Goal: Information Seeking & Learning: Learn about a topic

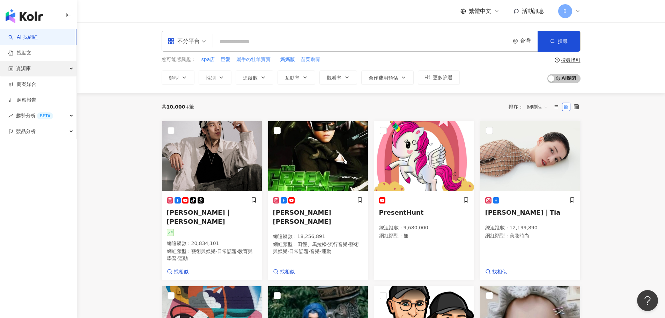
click at [48, 69] on div "資源庫" at bounding box center [38, 69] width 76 height 16
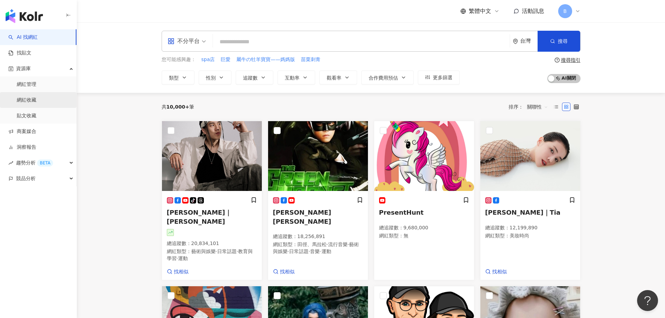
click at [36, 100] on link "網紅收藏" at bounding box center [27, 100] width 20 height 7
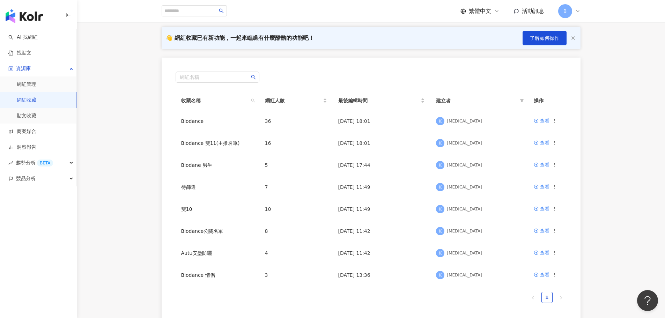
scroll to position [70, 0]
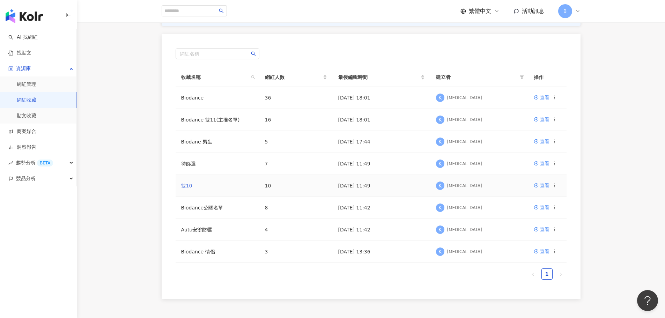
click at [183, 187] on link "雙10" at bounding box center [186, 186] width 11 height 6
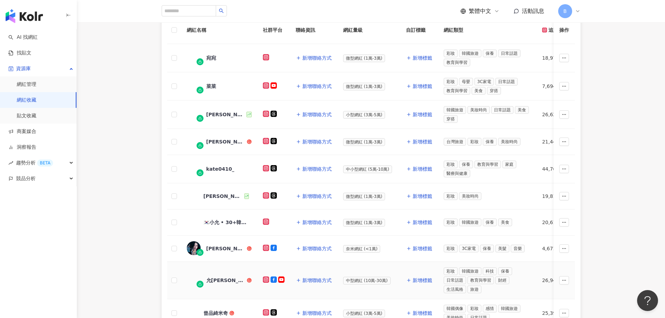
scroll to position [35, 0]
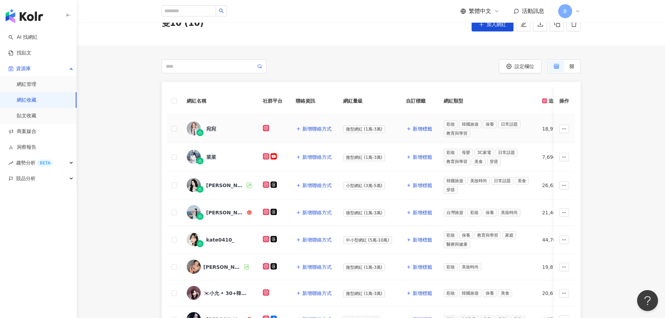
click at [189, 127] on img at bounding box center [194, 128] width 14 height 14
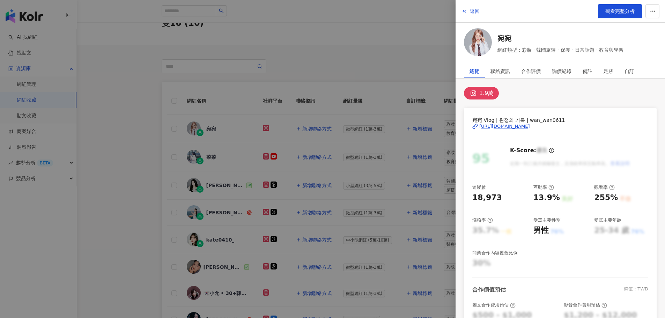
click at [513, 127] on div "https://www.instagram.com/wan_wan0611/" at bounding box center [504, 126] width 51 height 6
click at [290, 16] on div at bounding box center [332, 159] width 665 height 318
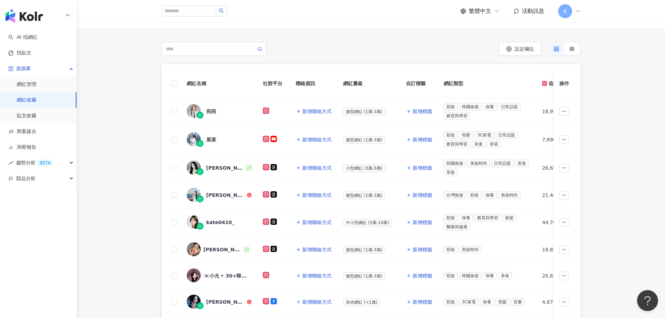
scroll to position [70, 0]
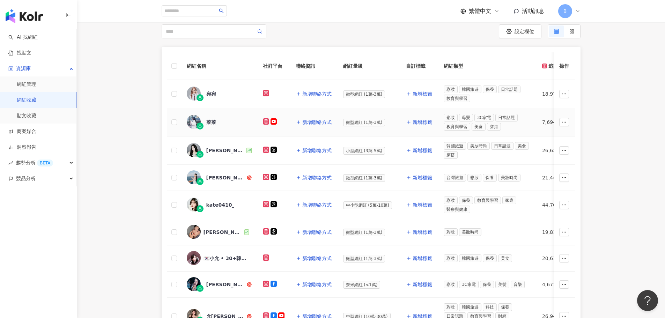
click at [212, 122] on div "菜菜" at bounding box center [211, 122] width 10 height 7
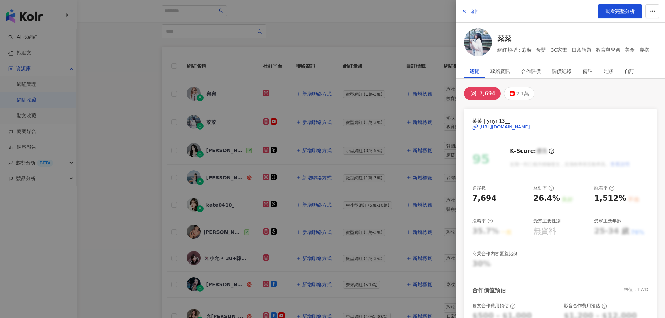
click at [509, 127] on div "https://www.instagram.com/ynyn13__/" at bounding box center [504, 127] width 51 height 6
click at [365, 109] on div at bounding box center [332, 159] width 665 height 318
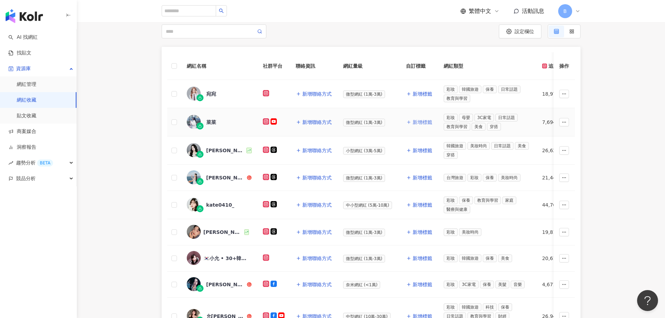
click at [416, 121] on span "新增標籤" at bounding box center [423, 122] width 20 height 6
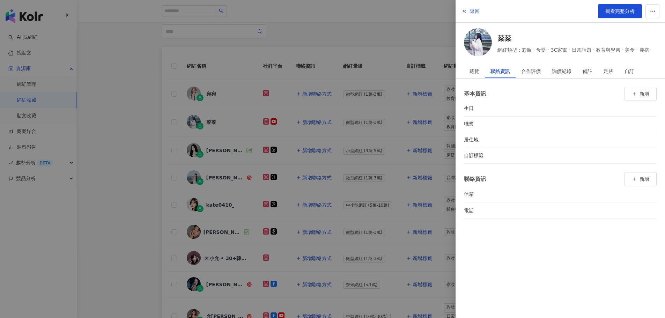
click at [372, 25] on div at bounding box center [332, 159] width 665 height 318
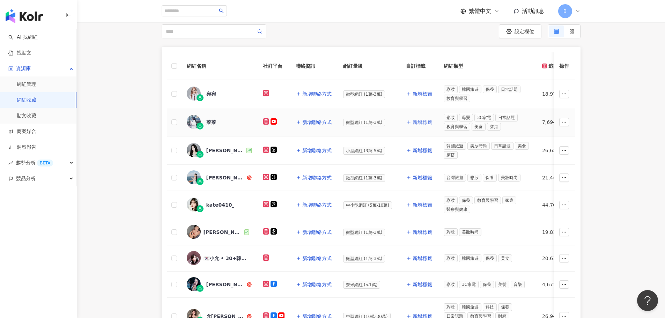
click at [420, 121] on span "新增標籤" at bounding box center [423, 122] width 20 height 6
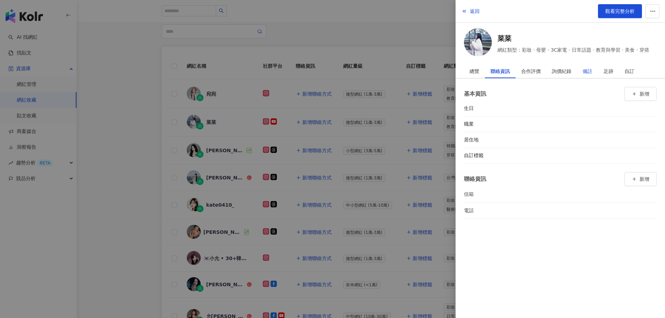
click at [587, 69] on div "備註" at bounding box center [588, 71] width 10 height 14
click at [636, 86] on button "新增" at bounding box center [640, 91] width 32 height 14
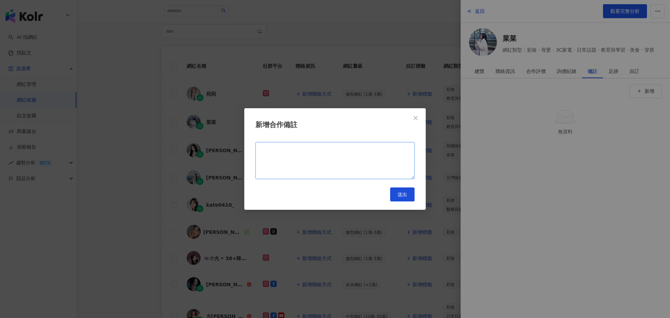
click at [333, 148] on textarea at bounding box center [335, 160] width 159 height 37
click at [295, 151] on textarea "*******" at bounding box center [335, 160] width 159 height 37
type textarea "*******"
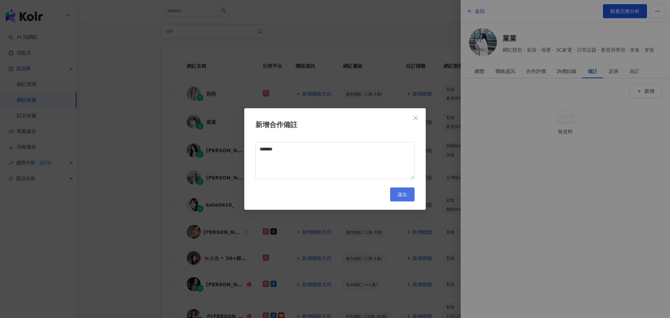
click at [406, 198] on button "送出" at bounding box center [402, 194] width 24 height 14
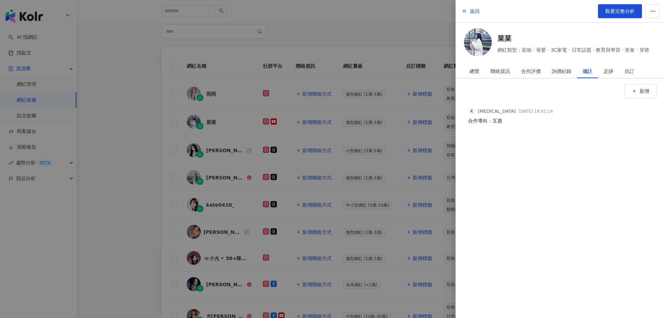
click at [380, 136] on div at bounding box center [332, 159] width 665 height 318
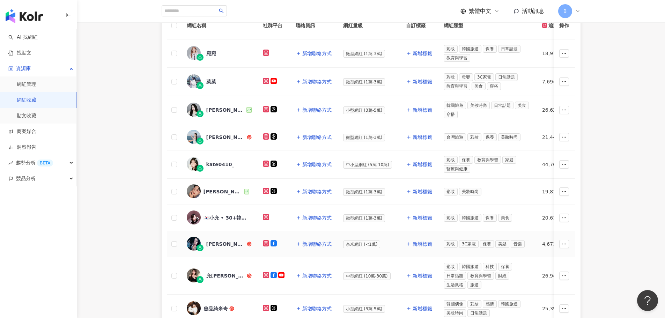
scroll to position [35, 0]
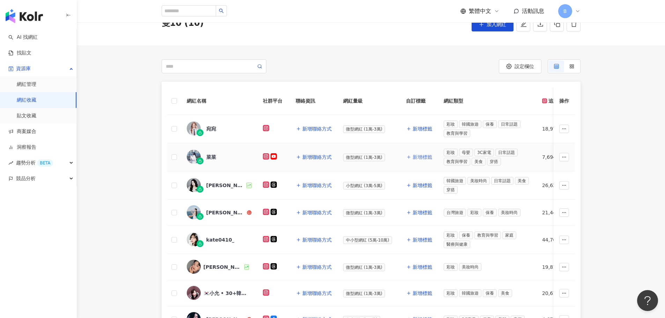
click at [419, 156] on span "新增標籤" at bounding box center [423, 157] width 20 height 6
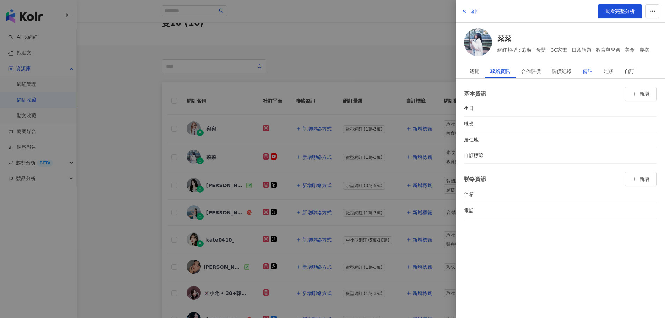
click at [585, 68] on div "備註" at bounding box center [588, 71] width 10 height 14
click at [357, 72] on div at bounding box center [332, 159] width 665 height 318
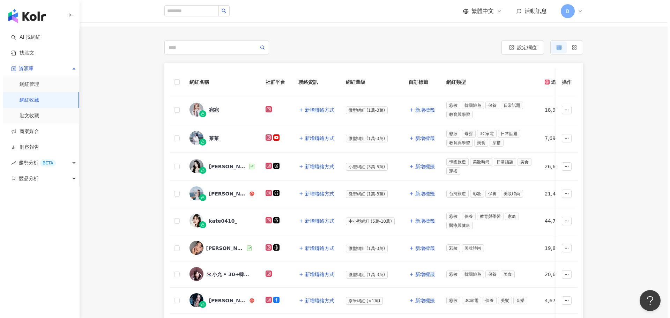
scroll to position [70, 0]
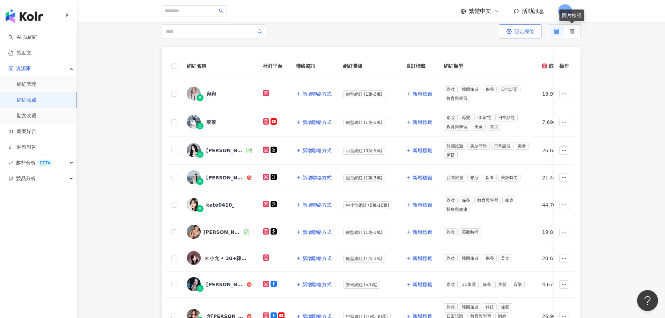
click at [524, 34] on span "設定欄位" at bounding box center [525, 32] width 20 height 6
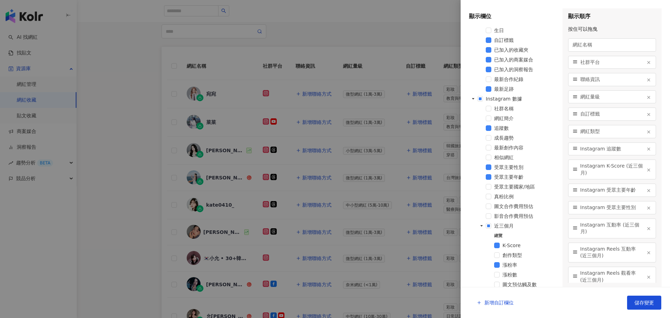
scroll to position [244, 0]
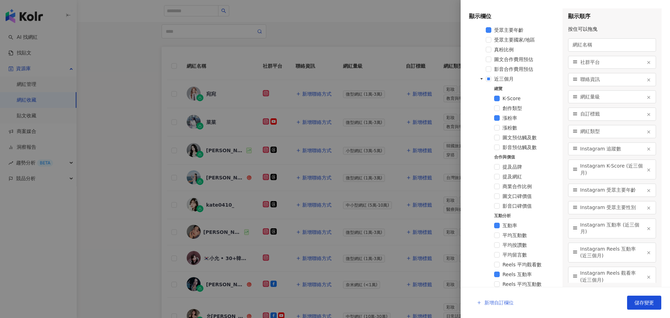
click at [498, 302] on span "新增自訂欄位" at bounding box center [499, 303] width 29 height 6
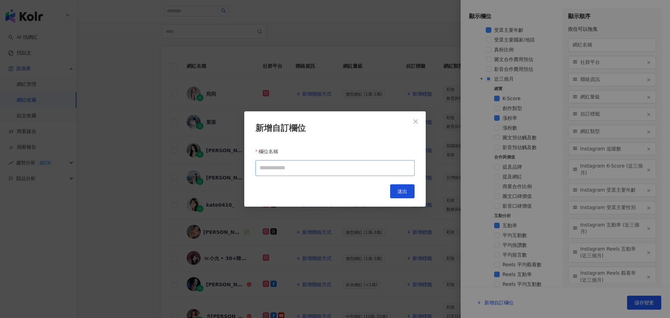
click at [321, 166] on input "欄位名稱" at bounding box center [335, 168] width 159 height 16
drag, startPoint x: 273, startPoint y: 167, endPoint x: 256, endPoint y: 168, distance: 17.1
click at [256, 168] on input "**" at bounding box center [335, 168] width 159 height 16
type input "****"
click at [398, 187] on button "送出" at bounding box center [402, 191] width 24 height 14
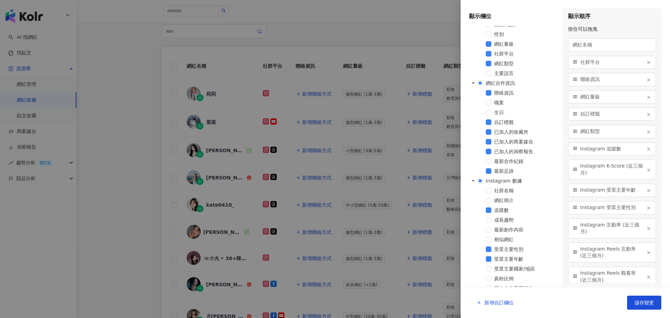
scroll to position [85, 0]
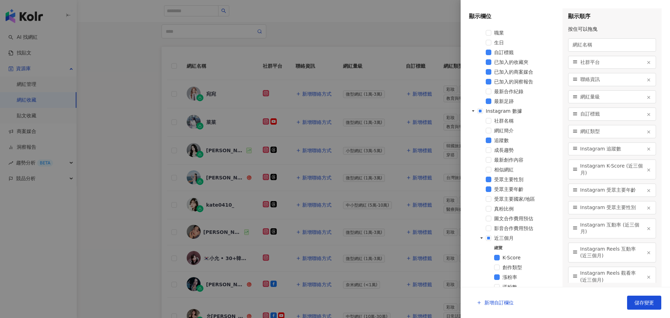
click at [492, 229] on div "影音合作費用預估" at bounding box center [513, 229] width 88 height 10
click at [490, 228] on span at bounding box center [489, 229] width 6 height 6
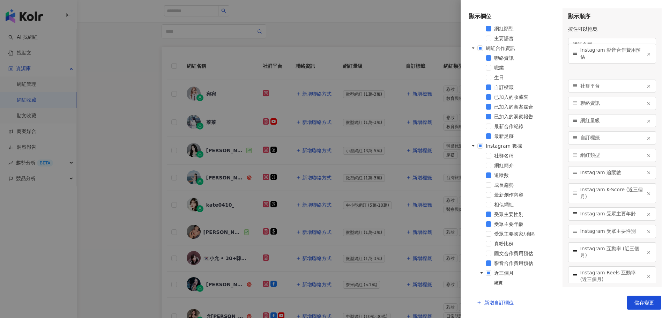
scroll to position [0, 0]
drag, startPoint x: 574, startPoint y: 274, endPoint x: 626, endPoint y: 102, distance: 180.0
click at [626, 102] on div "Instagram 影音合作費用預估" at bounding box center [612, 101] width 88 height 20
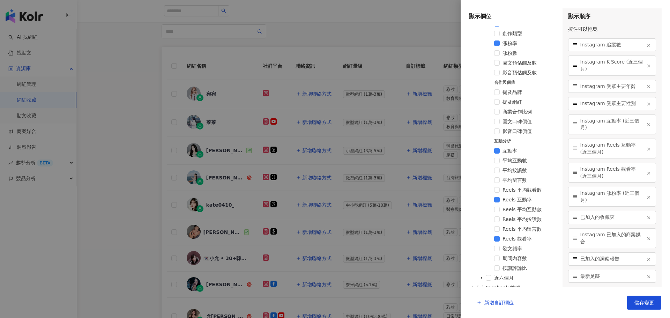
scroll to position [364, 0]
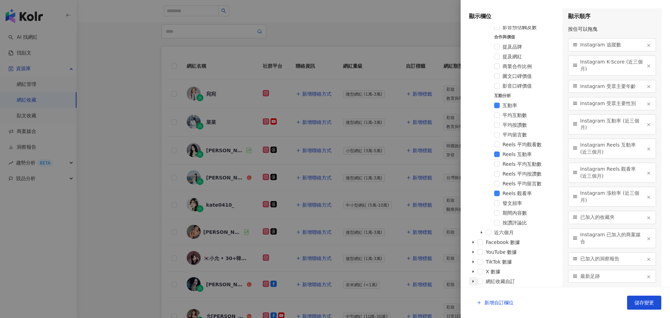
click at [474, 281] on icon "caret-down" at bounding box center [473, 281] width 3 height 3
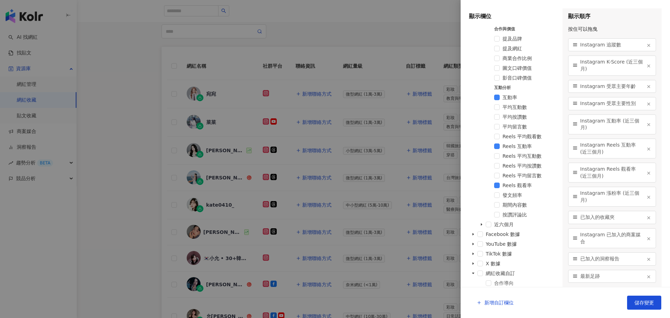
scroll to position [374, 0]
click at [487, 282] on span at bounding box center [489, 282] width 6 height 6
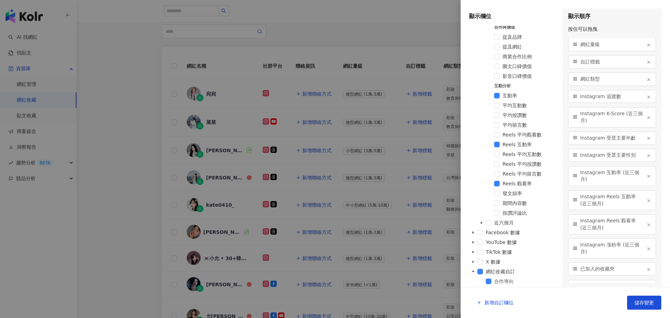
scroll to position [0, 0]
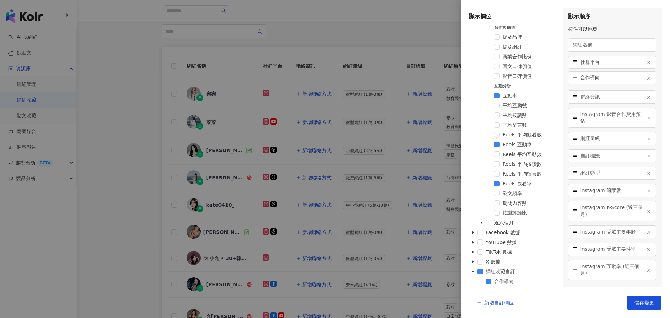
drag, startPoint x: 576, startPoint y: 275, endPoint x: 611, endPoint y: 77, distance: 201.3
click at [611, 77] on div "合作導向" at bounding box center [612, 77] width 88 height 13
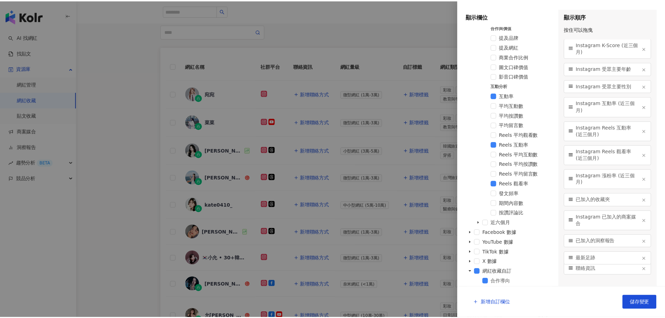
scroll to position [146, 0]
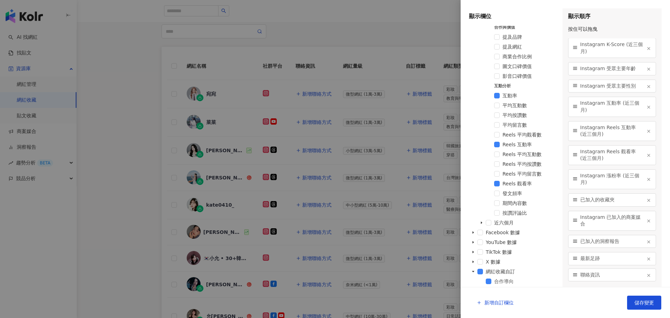
drag, startPoint x: 575, startPoint y: 97, endPoint x: 594, endPoint y: 275, distance: 179.1
click at [649, 300] on span "儲存變更" at bounding box center [645, 303] width 20 height 6
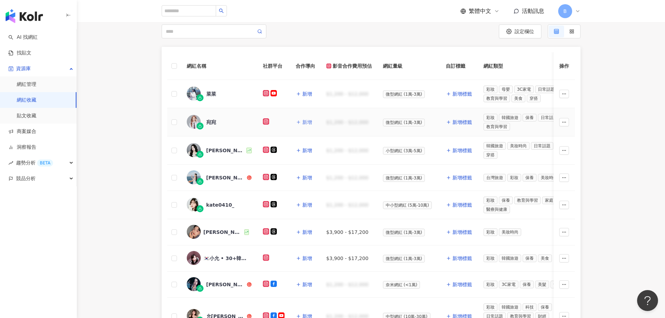
click at [309, 121] on span "新增" at bounding box center [307, 122] width 10 height 6
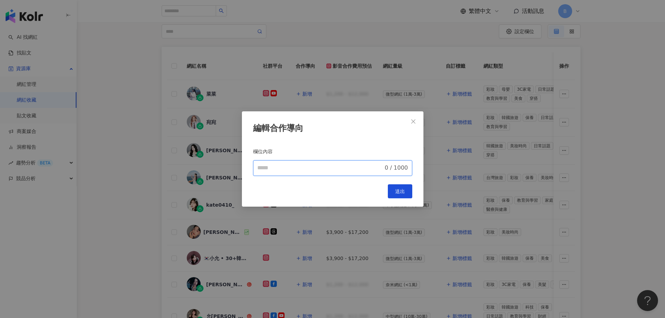
click at [305, 164] on input "欄位名稱" at bounding box center [320, 168] width 126 height 8
type input "**"
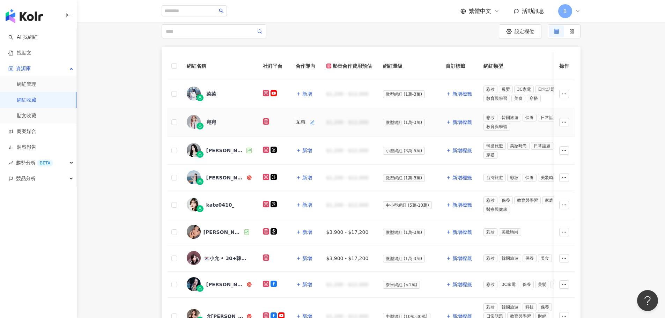
click at [297, 123] on div "互惠" at bounding box center [301, 122] width 10 height 7
click at [312, 122] on icon "button" at bounding box center [312, 122] width 5 height 5
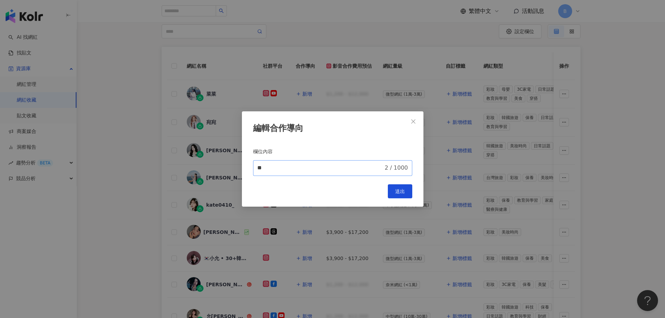
click at [319, 172] on span "** 2 / 1000" at bounding box center [332, 168] width 159 height 16
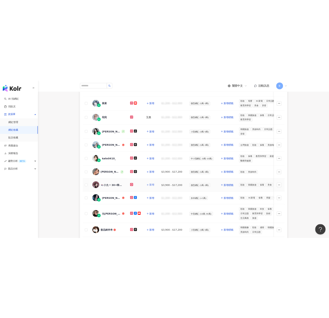
scroll to position [105, 0]
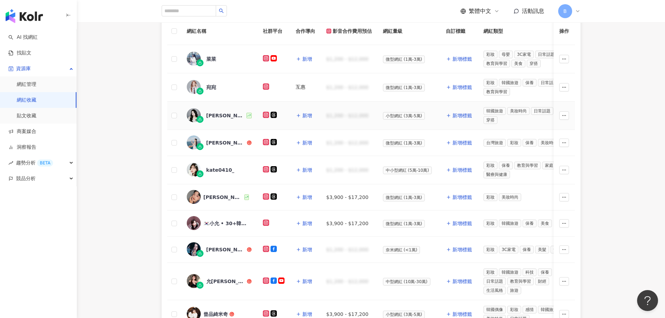
click at [209, 116] on div "JAN" at bounding box center [225, 115] width 39 height 7
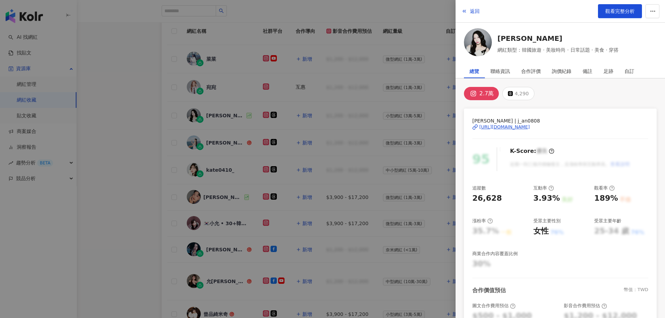
click at [526, 125] on div "https://www.instagram.com/j_an0808/" at bounding box center [504, 127] width 51 height 6
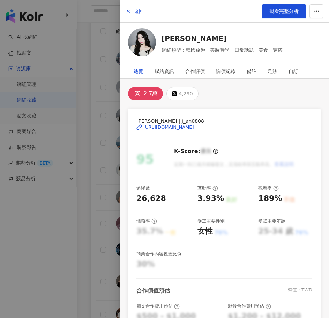
click at [94, 121] on div at bounding box center [164, 159] width 329 height 318
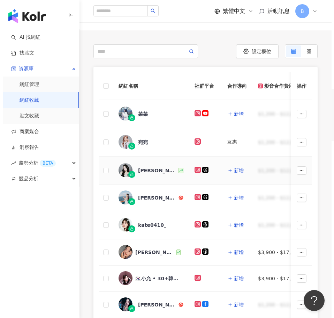
scroll to position [0, 0]
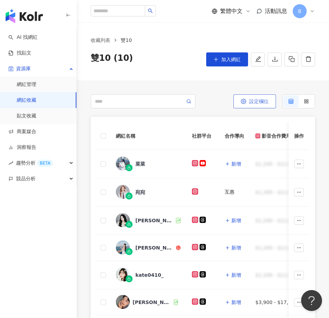
click at [261, 104] on span "設定欄位" at bounding box center [259, 101] width 20 height 6
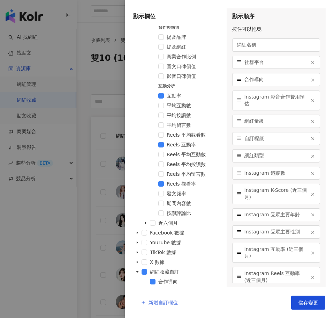
click at [156, 301] on span "新增自訂欄位" at bounding box center [163, 303] width 29 height 6
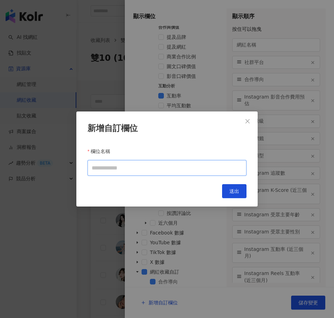
click at [151, 173] on input "欄位名稱" at bounding box center [167, 168] width 159 height 16
type input "*"
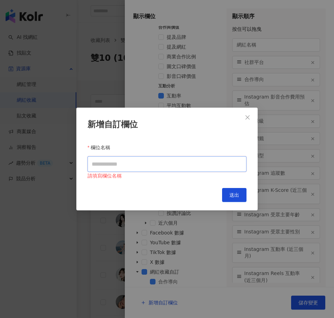
type input "*"
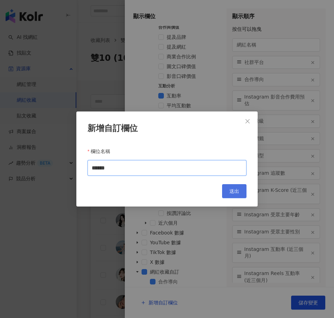
type input "******"
click at [245, 190] on button "送出" at bounding box center [234, 191] width 24 height 14
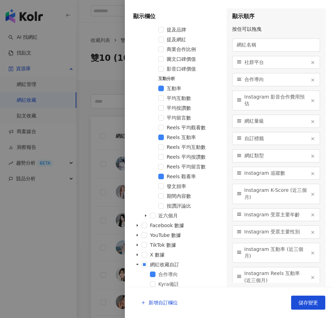
scroll to position [384, 0]
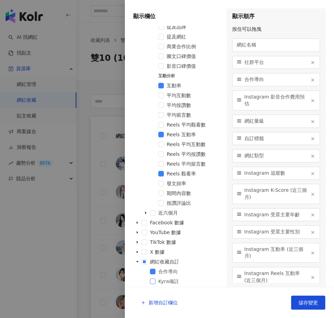
click at [153, 282] on span at bounding box center [153, 281] width 6 height 6
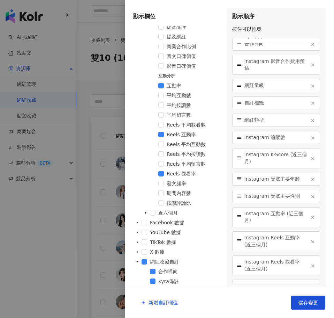
scroll to position [0, 0]
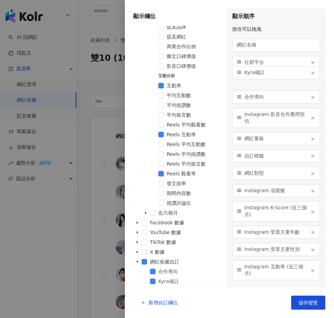
drag, startPoint x: 237, startPoint y: 276, endPoint x: 260, endPoint y: 74, distance: 203.7
click at [260, 74] on div "Kyra備註" at bounding box center [276, 72] width 88 height 13
click at [157, 303] on span "新增自訂欄位" at bounding box center [163, 303] width 29 height 6
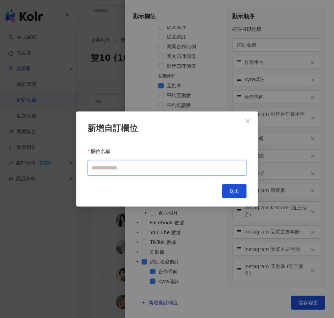
click at [156, 171] on input "欄位名稱" at bounding box center [167, 168] width 159 height 16
type input "*"
type input "******"
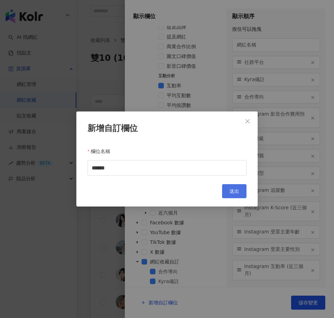
click at [236, 193] on span "送出" at bounding box center [235, 191] width 10 height 6
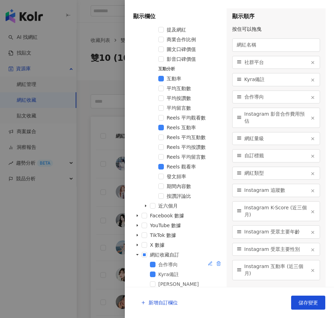
scroll to position [394, 0]
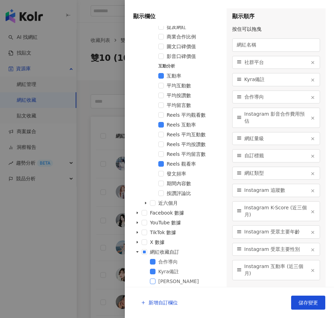
click at [154, 282] on span at bounding box center [153, 281] width 6 height 6
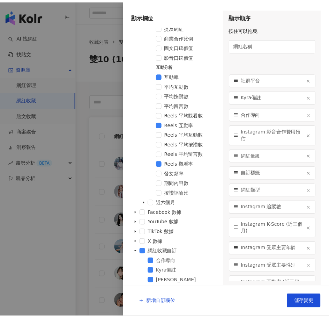
scroll to position [0, 0]
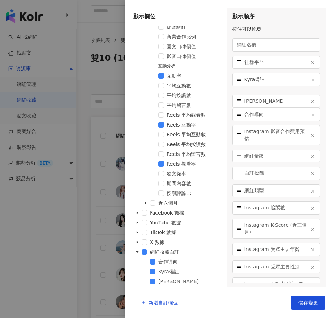
drag, startPoint x: 241, startPoint y: 275, endPoint x: 252, endPoint y: 101, distance: 175.2
click at [252, 101] on div "Nina備註" at bounding box center [276, 101] width 88 height 13
click at [313, 303] on span "儲存變更" at bounding box center [309, 303] width 20 height 6
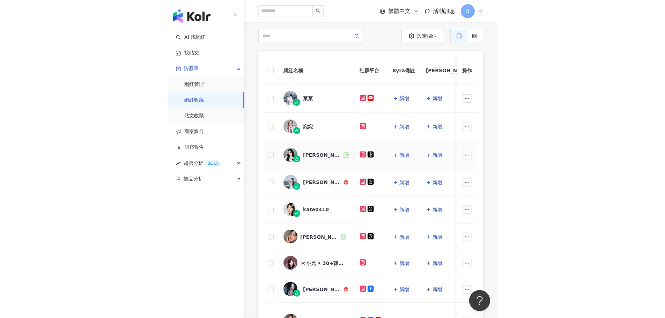
scroll to position [70, 0]
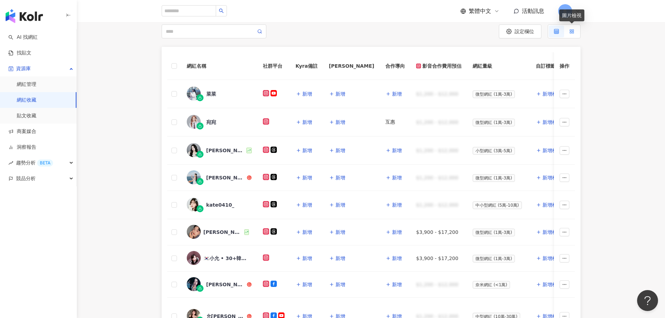
click at [567, 32] on label at bounding box center [571, 31] width 15 height 12
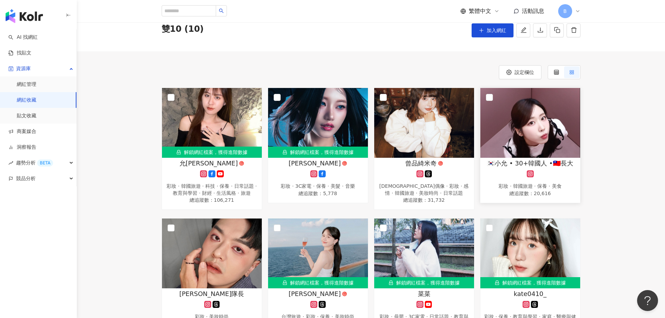
scroll to position [29, 0]
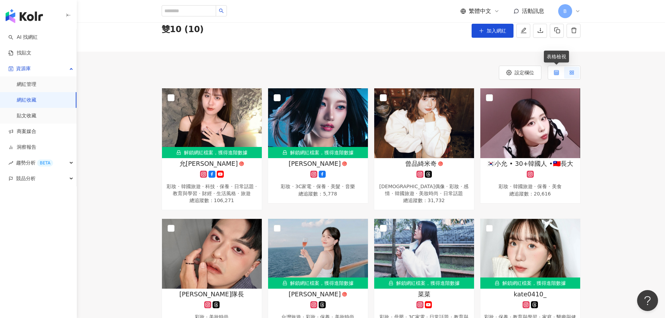
click at [557, 71] on icon at bounding box center [556, 72] width 5 height 5
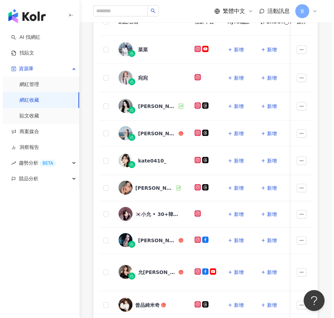
scroll to position [35, 0]
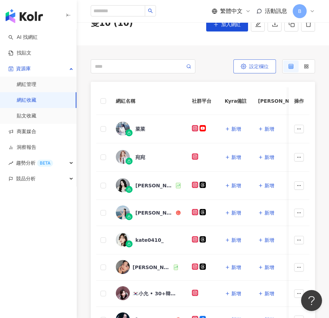
click at [263, 65] on span "設定欄位" at bounding box center [259, 67] width 20 height 6
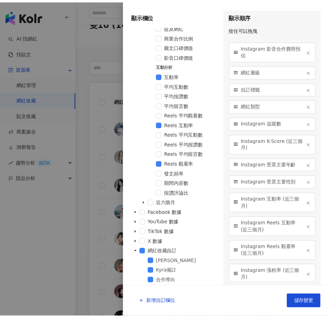
scroll to position [0, 0]
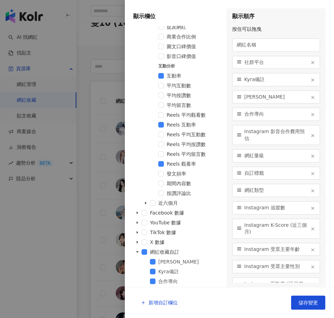
click at [311, 114] on icon "button" at bounding box center [313, 114] width 5 height 5
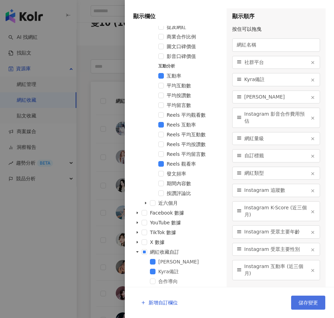
click at [311, 300] on span "儲存變更" at bounding box center [309, 303] width 20 height 6
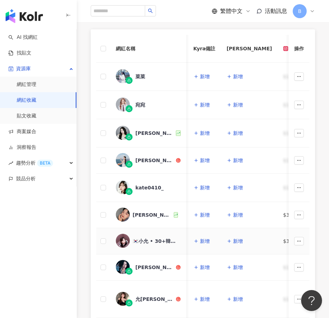
scroll to position [70, 0]
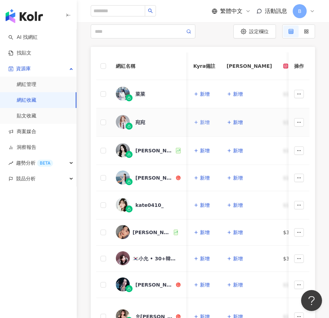
click at [204, 123] on span "新增" at bounding box center [205, 122] width 10 height 6
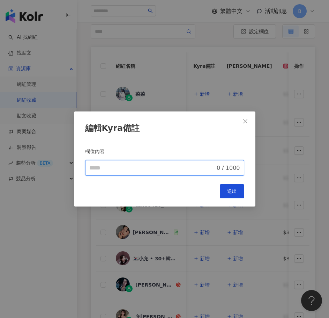
click at [162, 170] on input "欄位名稱" at bounding box center [152, 168] width 126 height 8
click at [90, 167] on input "**" at bounding box center [152, 168] width 126 height 8
type input "*******"
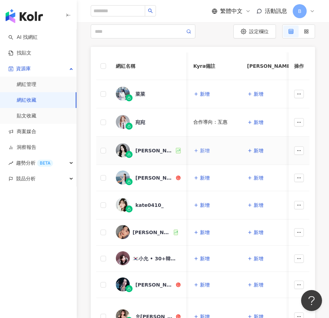
click at [207, 153] on span "新增" at bounding box center [205, 151] width 10 height 6
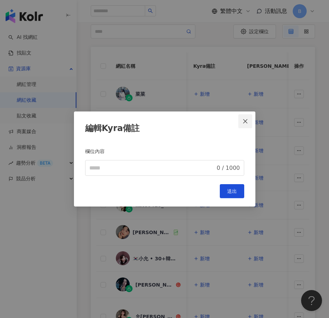
click at [246, 116] on button "Close" at bounding box center [245, 121] width 14 height 14
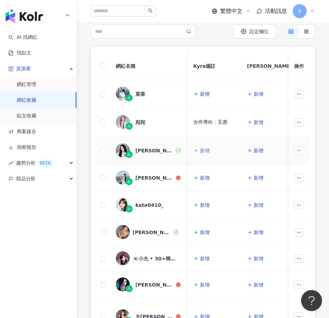
click at [208, 153] on span "新增" at bounding box center [205, 151] width 10 height 6
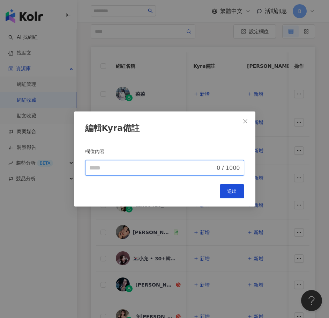
click at [194, 169] on input "欄位名稱" at bounding box center [152, 168] width 126 height 8
type input "**********"
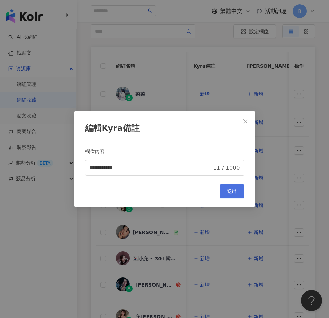
click at [239, 195] on button "送出" at bounding box center [232, 191] width 24 height 14
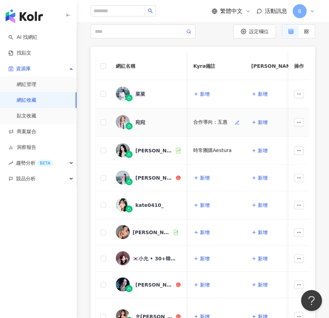
click at [209, 121] on div "合作導向：互惠" at bounding box center [210, 122] width 34 height 7
click at [210, 121] on div "合作導向：互惠" at bounding box center [210, 122] width 34 height 7
copy tr "合作導向：互惠 新增 $1,200 - $12,000"
click at [119, 175] on img at bounding box center [123, 177] width 14 height 14
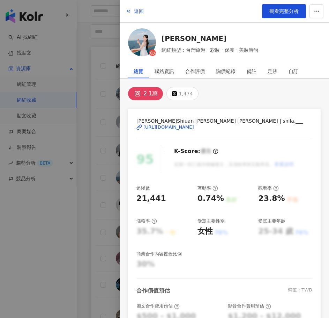
click at [179, 124] on div "https://www.instagram.com/snila.___/" at bounding box center [168, 127] width 51 height 6
click at [105, 188] on div at bounding box center [164, 159] width 329 height 318
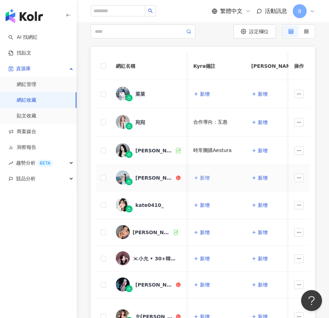
click at [208, 179] on span "新增" at bounding box center [205, 178] width 10 height 6
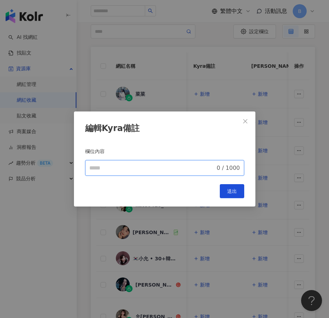
click at [194, 168] on input "欄位名稱" at bounding box center [152, 168] width 126 height 8
paste input "*******"
type input "********"
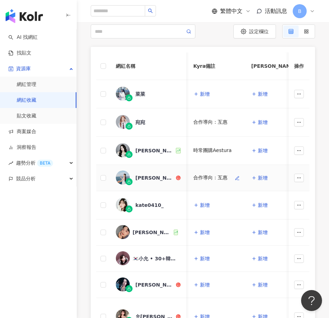
click at [235, 180] on icon "button" at bounding box center [237, 178] width 5 height 5
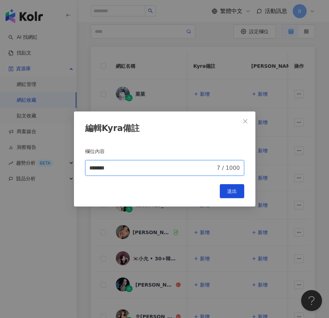
click at [178, 170] on input "*******" at bounding box center [152, 168] width 126 height 8
type input "**********"
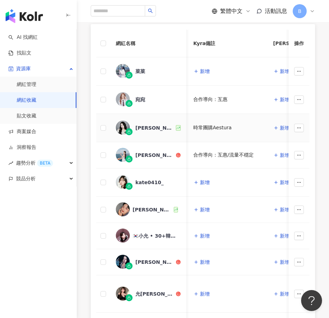
scroll to position [105, 0]
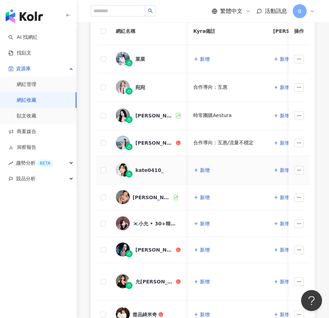
click at [150, 169] on div "kate0410_" at bounding box center [149, 170] width 28 height 7
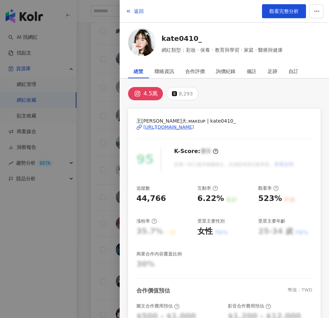
click at [191, 126] on div "https://www.instagram.com/kate0410_/" at bounding box center [168, 127] width 51 height 6
click at [106, 157] on div at bounding box center [164, 159] width 329 height 318
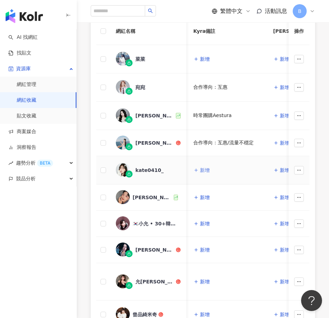
click at [206, 168] on span "新增" at bounding box center [205, 170] width 10 height 6
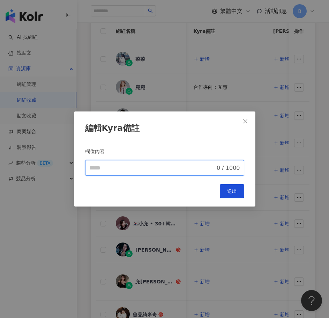
click at [192, 164] on input "欄位名稱" at bounding box center [152, 168] width 126 height 8
type input "********"
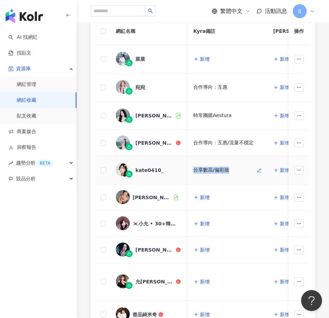
drag, startPoint x: 235, startPoint y: 169, endPoint x: 195, endPoint y: 170, distance: 40.5
click at [195, 170] on div "分享數高/偏彩妝" at bounding box center [227, 170] width 69 height 7
copy div "分享數高/偏彩妝"
click at [205, 195] on span "新增" at bounding box center [205, 197] width 10 height 6
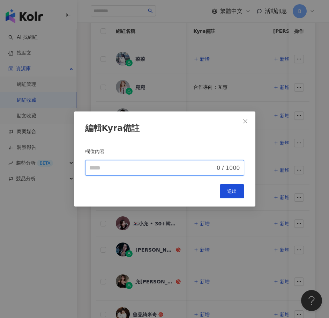
click at [189, 167] on input "欄位名稱" at bounding box center [152, 168] width 126 height 8
paste input "********"
click at [89, 168] on span "******** 8 / 1000" at bounding box center [164, 168] width 159 height 16
click at [92, 168] on input "********" at bounding box center [152, 168] width 126 height 8
type input "**********"
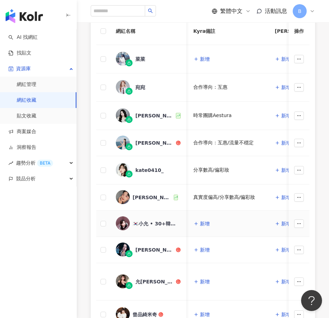
click at [122, 224] on img at bounding box center [123, 223] width 14 height 14
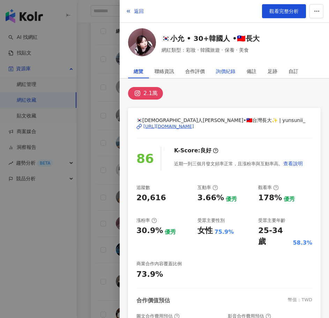
click at [227, 74] on div "詢價紀錄" at bounding box center [226, 71] width 20 height 14
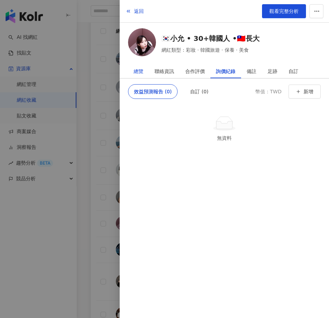
click at [140, 73] on div "總覽" at bounding box center [139, 71] width 10 height 14
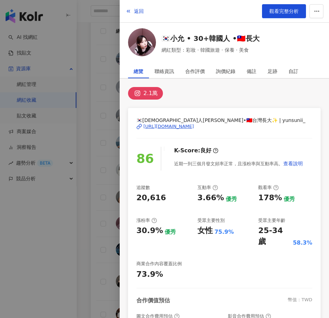
click at [194, 126] on div "https://www.instagram.com/yunsunii_/" at bounding box center [168, 126] width 51 height 6
click at [108, 104] on div at bounding box center [164, 159] width 329 height 318
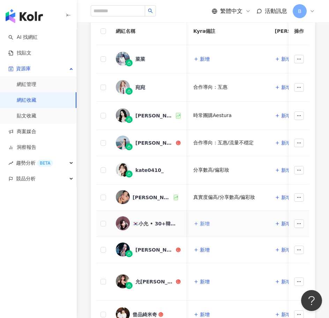
click at [207, 222] on span "新增" at bounding box center [205, 224] width 10 height 6
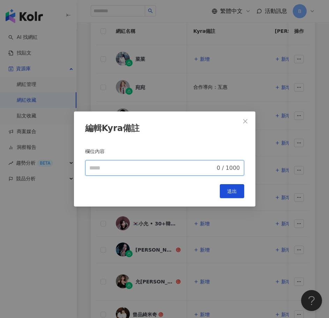
click at [180, 167] on input "欄位名稱" at bounding box center [152, 168] width 126 height 8
click at [151, 168] on input "*********" at bounding box center [152, 168] width 126 height 8
type input "*********"
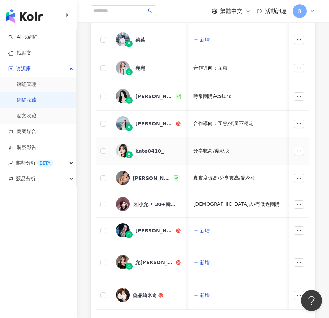
scroll to position [140, 0]
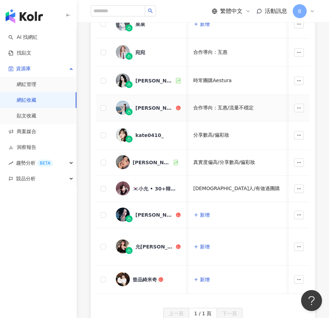
click at [120, 103] on img at bounding box center [123, 108] width 14 height 14
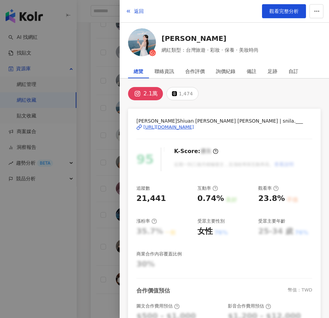
click at [165, 127] on div "https://www.instagram.com/snila.___/" at bounding box center [168, 127] width 51 height 6
click at [102, 102] on div at bounding box center [164, 159] width 329 height 318
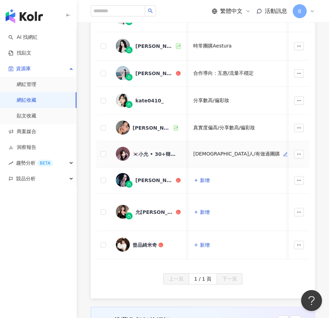
scroll to position [175, 0]
click at [119, 179] on img at bounding box center [123, 179] width 14 height 14
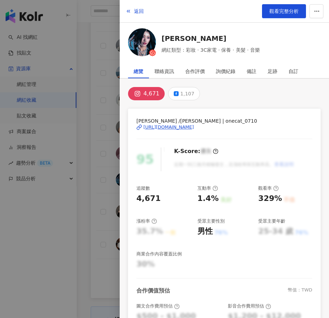
click at [164, 127] on div "https://www.instagram.com/onecat_0710/" at bounding box center [168, 127] width 51 height 6
click at [109, 100] on div at bounding box center [164, 159] width 329 height 318
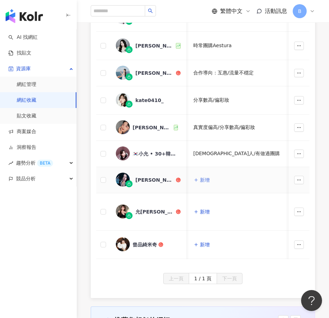
click at [203, 177] on span "新增" at bounding box center [205, 180] width 10 height 6
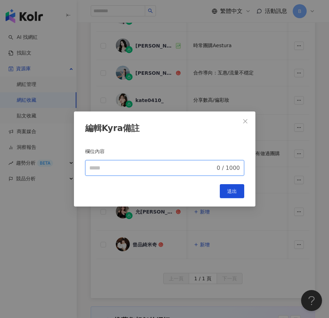
click at [164, 166] on input "欄位名稱" at bounding box center [152, 168] width 126 height 8
type input "*"
click at [244, 123] on icon "close" at bounding box center [246, 121] width 6 height 6
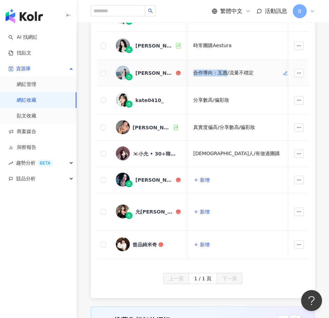
drag, startPoint x: 192, startPoint y: 72, endPoint x: 227, endPoint y: 72, distance: 34.9
click at [227, 72] on td "合作導向：互惠/流量不穩定" at bounding box center [241, 73] width 106 height 26
copy div "合作導向：互惠"
drag, startPoint x: 252, startPoint y: 72, endPoint x: 194, endPoint y: 72, distance: 57.6
click at [194, 72] on div "合作導向：互惠/流量不穩定" at bounding box center [223, 72] width 60 height 7
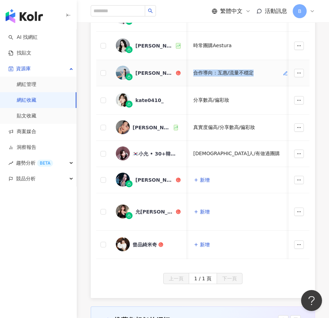
copy div "合作導向：互惠/流量不穩定"
click at [203, 178] on span "新增" at bounding box center [205, 180] width 10 height 6
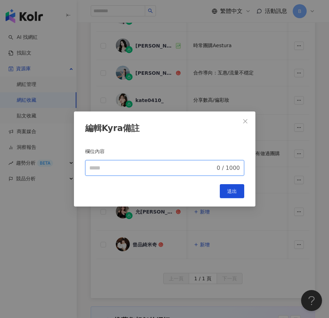
click at [157, 165] on input "欄位名稱" at bounding box center [152, 168] width 126 height 8
paste input "**********"
type input "**********"
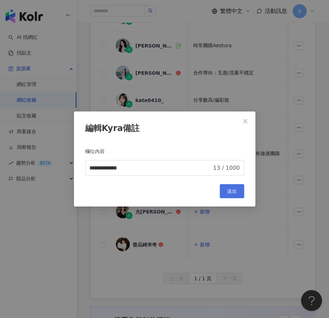
click at [232, 192] on span "送出" at bounding box center [232, 191] width 10 height 6
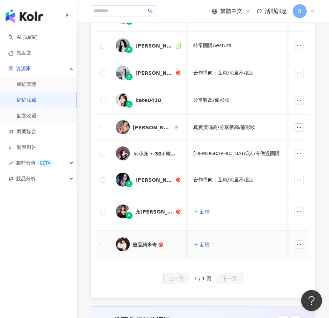
click at [122, 244] on img at bounding box center [123, 244] width 14 height 14
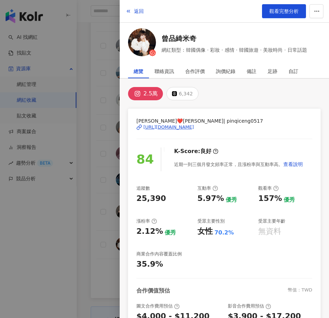
click at [177, 127] on div "https://www.instagram.com/pinqiceng0517/" at bounding box center [168, 127] width 51 height 6
click at [112, 131] on div at bounding box center [164, 159] width 329 height 318
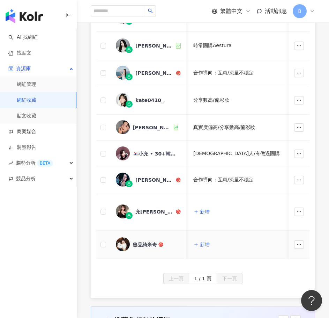
click at [202, 239] on button "新增" at bounding box center [201, 244] width 17 height 14
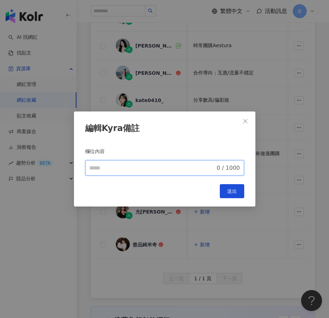
click at [168, 164] on input "欄位名稱" at bounding box center [152, 168] width 126 height 8
type input "**********"
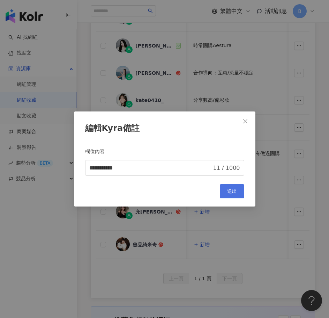
click at [227, 186] on button "送出" at bounding box center [232, 191] width 24 height 14
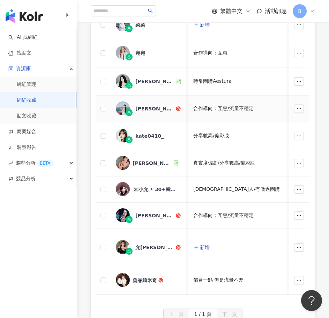
scroll to position [140, 0]
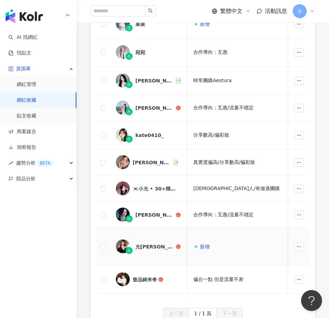
click at [142, 245] on div "允熊 Aya" at bounding box center [154, 246] width 39 height 7
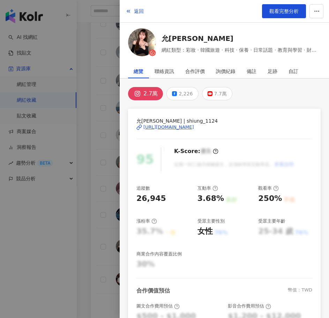
click at [164, 124] on div "https://www.instagram.com/shiung_1124/" at bounding box center [168, 127] width 51 height 6
click at [94, 180] on div at bounding box center [164, 159] width 329 height 318
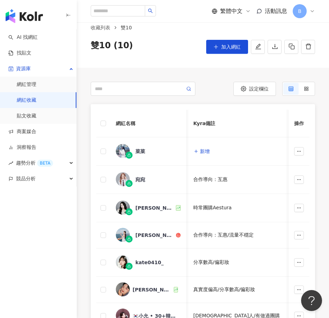
scroll to position [0, 0]
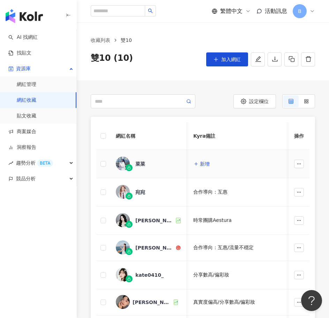
click at [121, 165] on img at bounding box center [123, 163] width 14 height 14
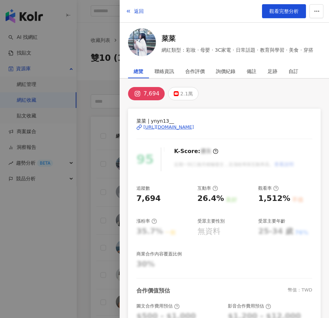
click at [179, 127] on div "https://www.instagram.com/ynyn13__/" at bounding box center [168, 127] width 51 height 6
click at [112, 151] on div at bounding box center [164, 159] width 329 height 318
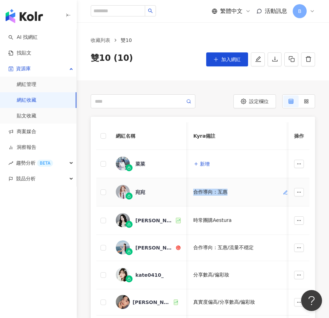
drag, startPoint x: 232, startPoint y: 194, endPoint x: 194, endPoint y: 193, distance: 38.4
click at [194, 193] on div "合作導向：互惠" at bounding box center [240, 192] width 95 height 7
copy div "合作導向：互惠"
click at [204, 162] on span "新增" at bounding box center [205, 164] width 10 height 6
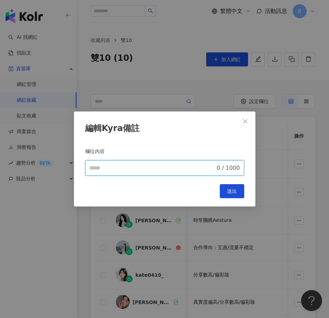
click at [200, 165] on input "欄位名稱" at bounding box center [152, 168] width 126 height 8
paste input "*******"
type input "*******"
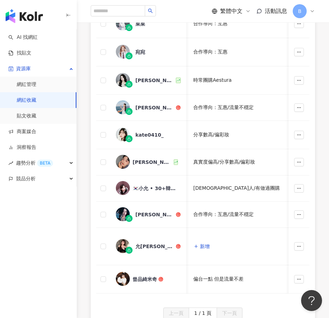
scroll to position [140, 0]
click at [241, 26] on div "合作導向：互惠" at bounding box center [240, 24] width 95 height 7
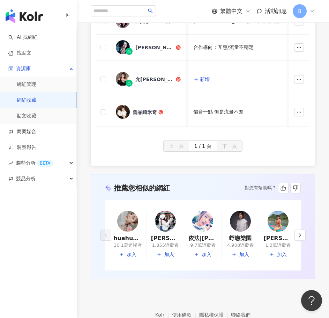
scroll to position [314, 0]
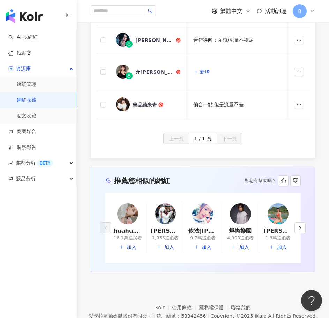
click at [296, 144] on div "上一頁 1 / 1 頁 下一頁" at bounding box center [202, 138] width 213 height 11
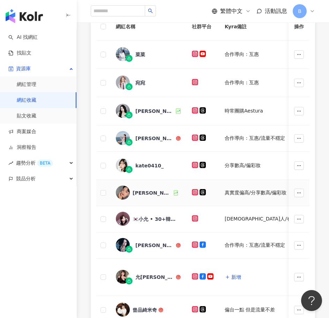
scroll to position [105, 0]
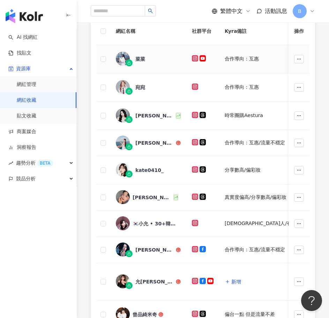
click at [119, 60] on img at bounding box center [123, 59] width 14 height 14
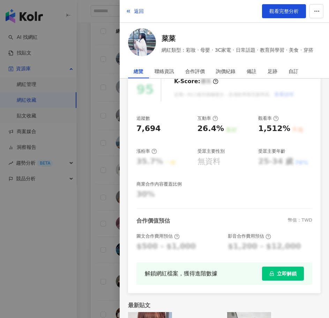
scroll to position [0, 0]
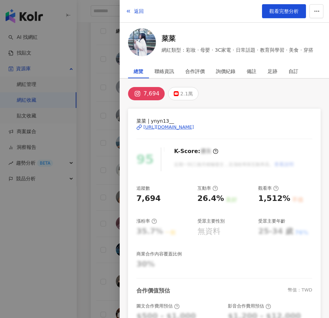
click at [109, 149] on div at bounding box center [164, 159] width 329 height 318
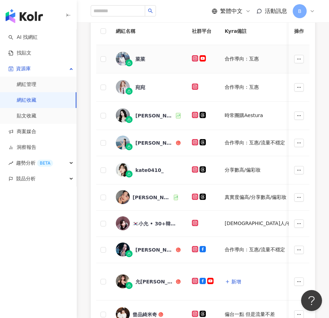
click at [120, 61] on img at bounding box center [123, 59] width 14 height 14
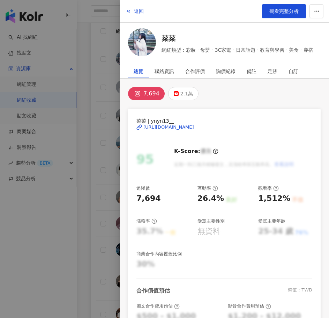
click at [194, 124] on div "https://www.instagram.com/ynyn13__/" at bounding box center [168, 127] width 51 height 6
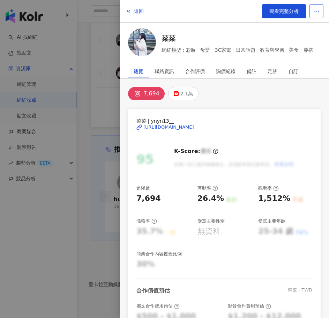
click at [320, 9] on icon "button" at bounding box center [317, 11] width 6 height 6
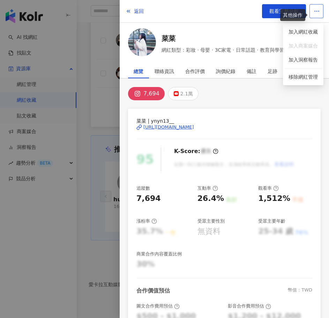
click at [320, 9] on icon "button" at bounding box center [317, 11] width 6 height 6
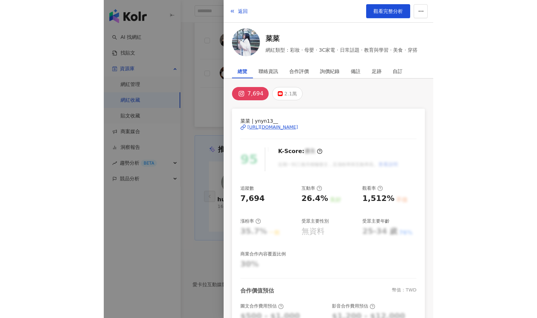
scroll to position [315, 0]
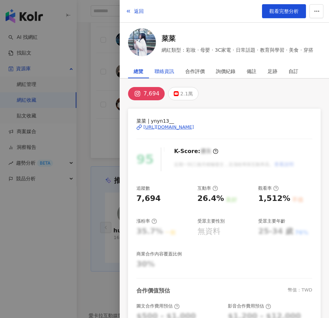
click at [158, 68] on div "聯絡資訊" at bounding box center [165, 71] width 20 height 14
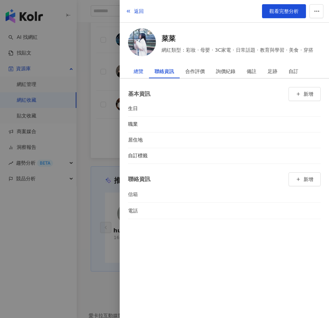
click at [136, 72] on div "總覽" at bounding box center [139, 71] width 10 height 14
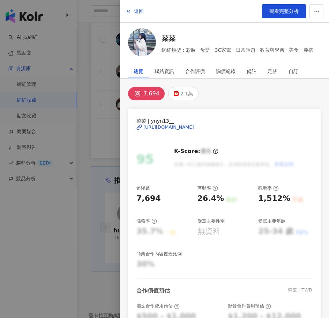
click at [139, 46] on img at bounding box center [142, 42] width 28 height 28
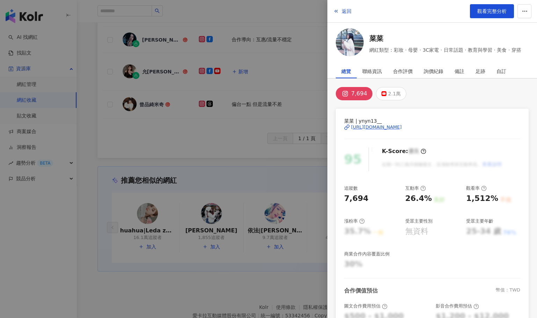
click at [293, 136] on div at bounding box center [268, 159] width 537 height 318
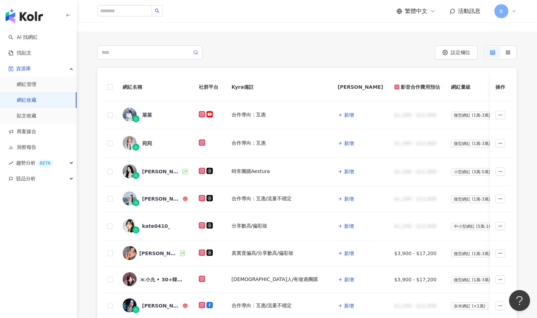
scroll to position [0, 0]
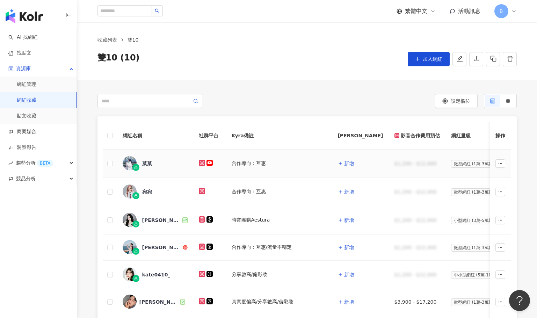
click at [127, 162] on img at bounding box center [130, 163] width 14 height 14
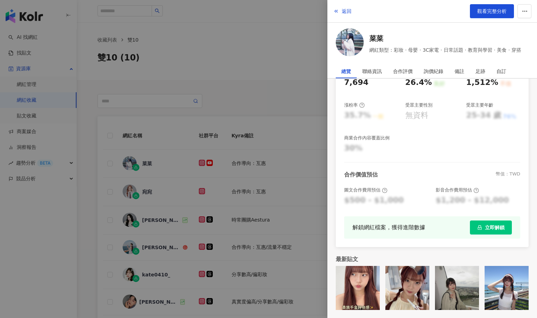
scroll to position [0, 0]
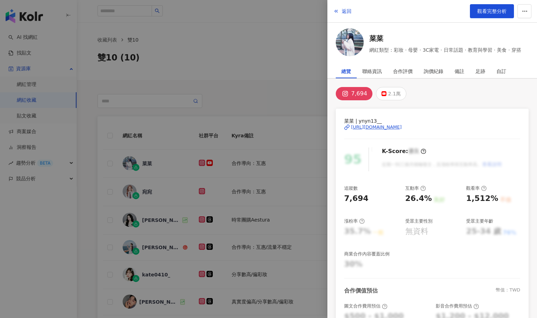
click at [178, 73] on div at bounding box center [268, 159] width 537 height 318
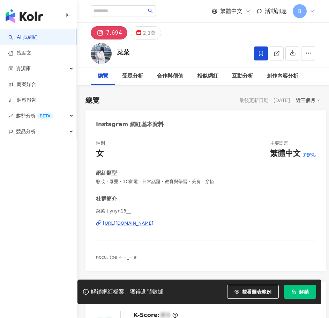
drag, startPoint x: 0, startPoint y: 0, endPoint x: 214, endPoint y: 73, distance: 226.1
click at [207, 43] on div "菜菜 追蹤數 7,694 互動率 26.4% 觀看率 1,512%" at bounding box center [203, 53] width 252 height 28
click at [214, 73] on div "相似網紅" at bounding box center [207, 76] width 21 height 8
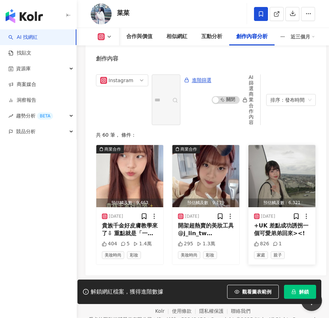
scroll to position [3210, 0]
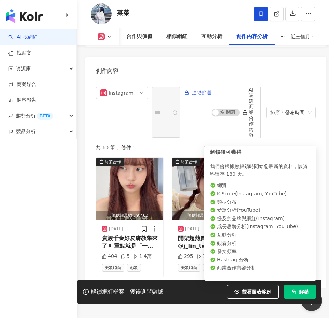
click at [309, 291] on button "解鎖" at bounding box center [300, 291] width 32 height 14
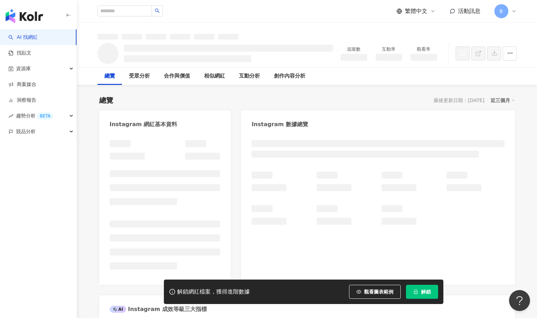
scroll to position [43, 0]
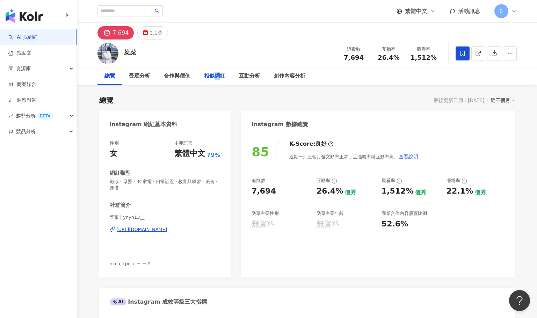
click at [217, 77] on div "相似網紅" at bounding box center [214, 76] width 21 height 8
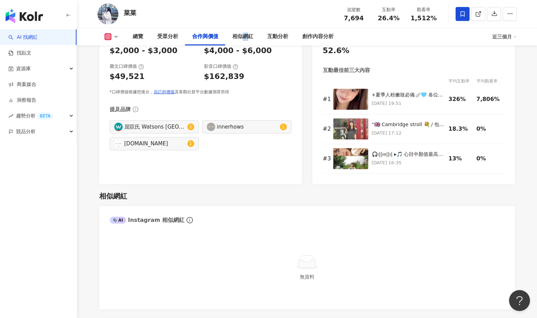
scroll to position [908, 0]
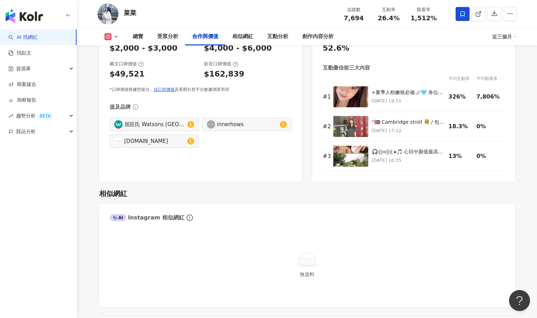
click at [119, 217] on div "AI" at bounding box center [118, 217] width 17 height 7
click at [114, 217] on icon at bounding box center [115, 217] width 4 height 4
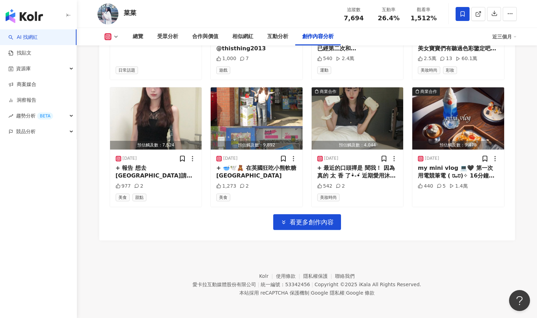
scroll to position [2323, 0]
click at [329, 227] on div "商業合作 預估觸及數：9,463 2025/9/5 404 5 1.4萬 美妝時尚 彩妝 商業合作 預估觸及數：9,179 2025/9/1 開架超熱賣的美妝…" at bounding box center [307, 30] width 394 height 397
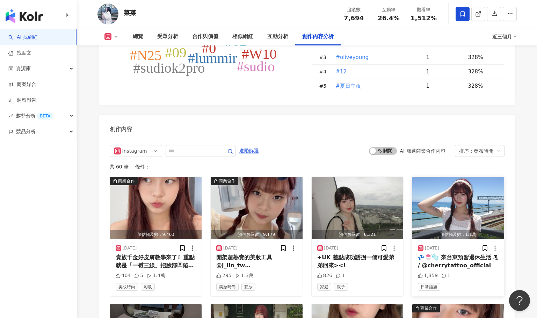
scroll to position [1835, 0]
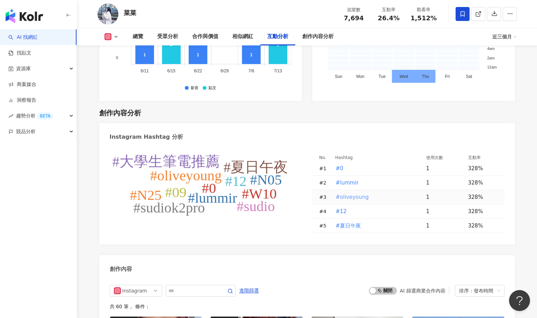
click at [329, 201] on span "#oliveyoung" at bounding box center [351, 197] width 33 height 8
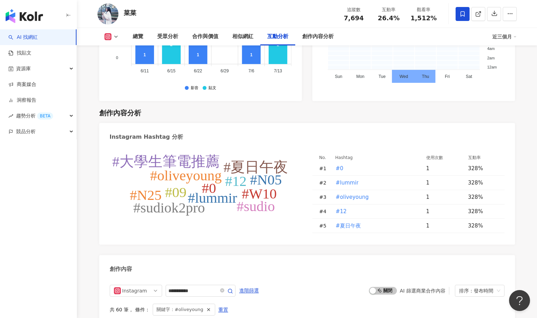
type input "**********"
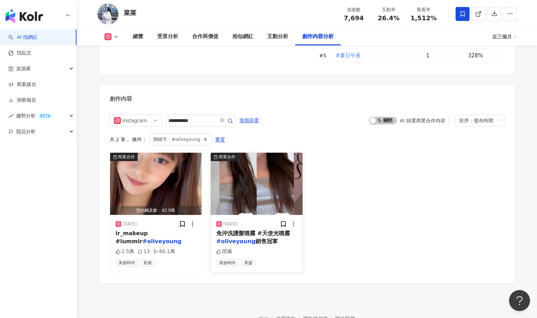
scroll to position [1945, 0]
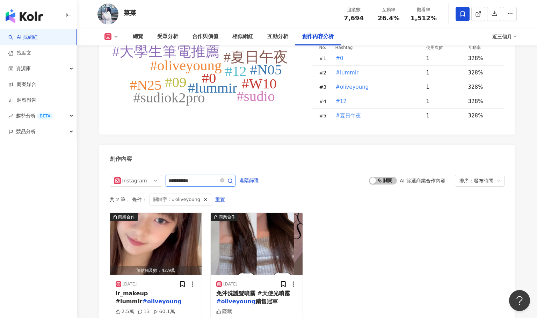
drag, startPoint x: 198, startPoint y: 185, endPoint x: 168, endPoint y: 184, distance: 30.4
click at [168, 184] on span "**********" at bounding box center [200, 181] width 70 height 12
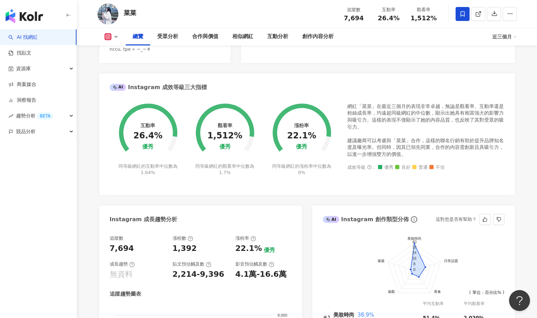
scroll to position [164, 0]
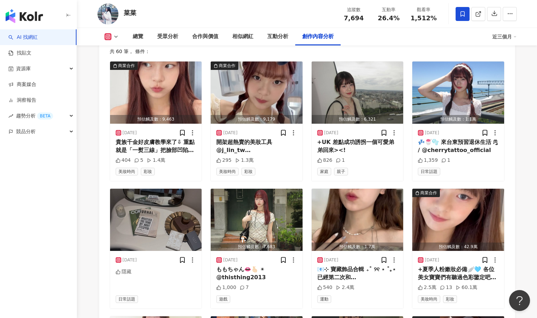
scroll to position [2022, 0]
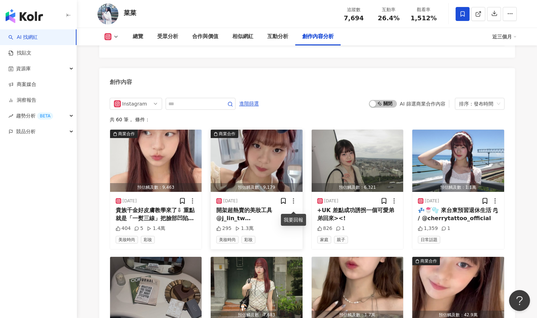
click at [295, 204] on icon at bounding box center [293, 200] width 7 height 7
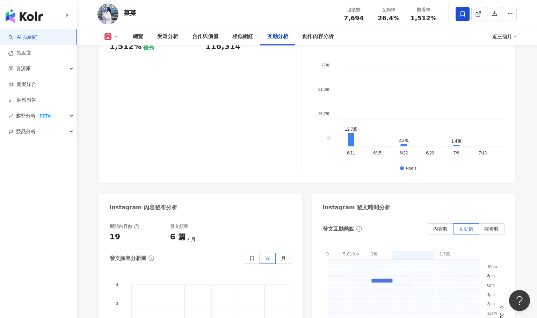
scroll to position [1533, 0]
click at [111, 12] on img at bounding box center [107, 13] width 21 height 21
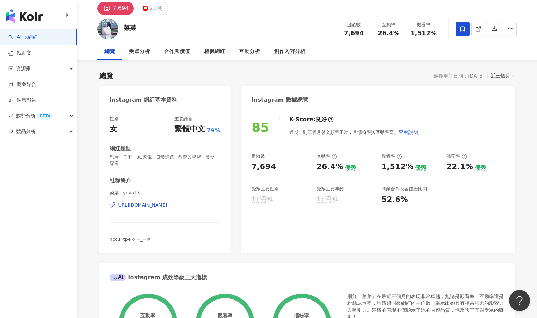
scroll to position [0, 0]
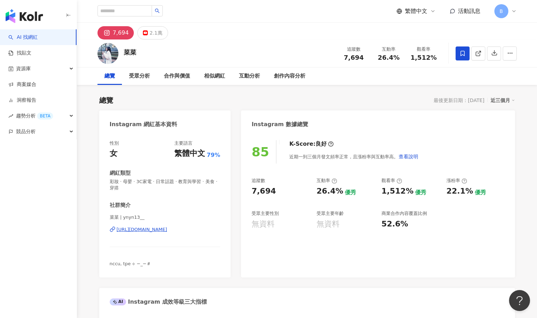
click at [162, 227] on div "https://www.instagram.com/ynyn13__/" at bounding box center [142, 229] width 51 height 6
click at [188, 41] on div "菜菜 追蹤數 7,694 互動率 26.4% 觀看率 1,512%" at bounding box center [306, 53] width 447 height 28
click at [134, 9] on input "search" at bounding box center [124, 10] width 54 height 11
paste input "********"
type input "********"
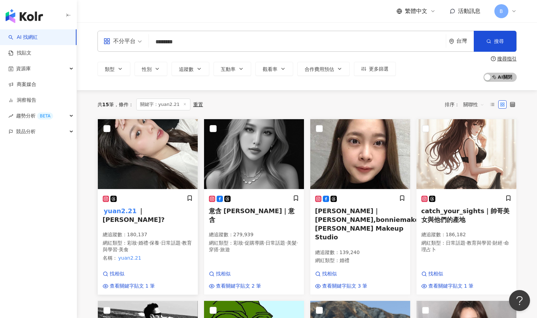
click at [154, 162] on img at bounding box center [148, 154] width 100 height 70
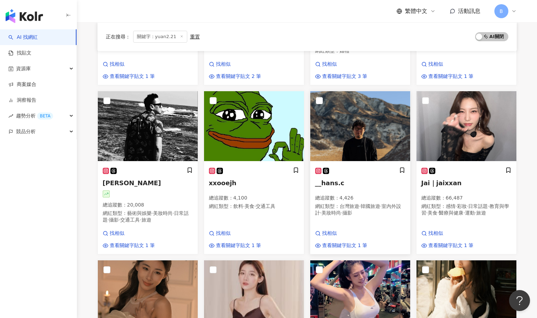
scroll to position [419, 0]
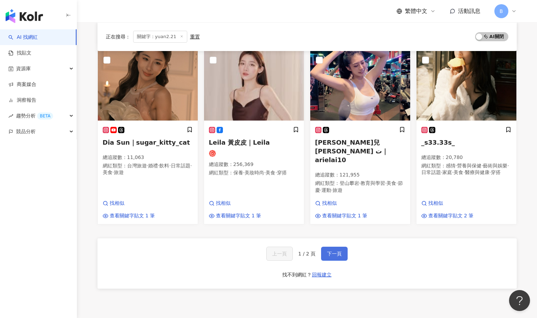
click at [334, 246] on button "下一頁" at bounding box center [334, 253] width 27 height 14
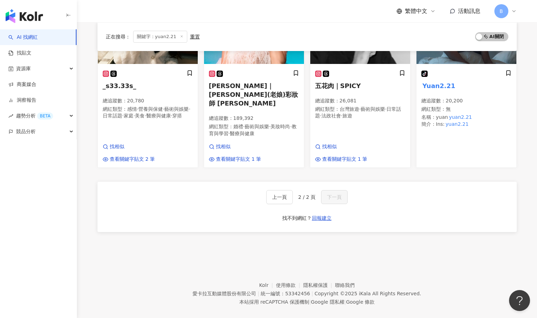
scroll to position [0, 0]
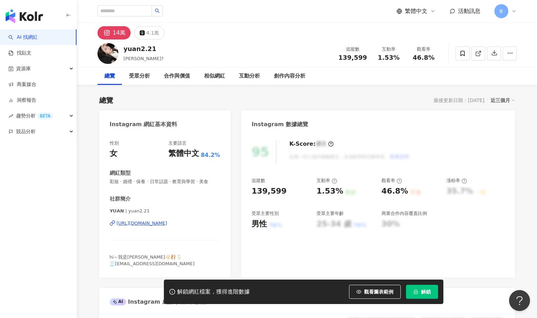
click at [424, 287] on button "解鎖" at bounding box center [422, 291] width 32 height 14
click at [459, 52] on icon at bounding box center [462, 53] width 6 height 6
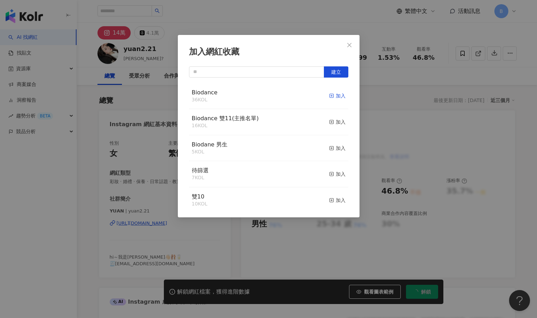
click at [331, 95] on line "button" at bounding box center [331, 96] width 0 height 2
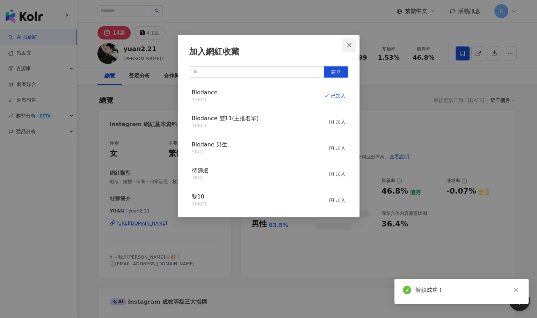
click at [349, 44] on icon "close" at bounding box center [349, 45] width 6 height 6
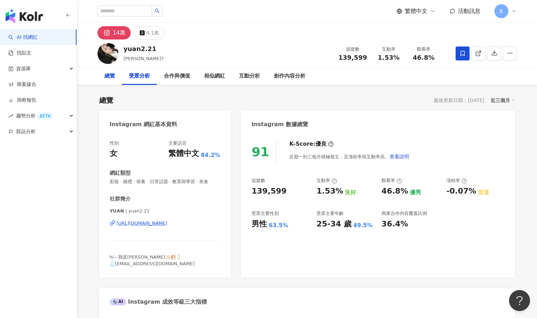
click at [108, 75] on div "總覽" at bounding box center [109, 76] width 10 height 8
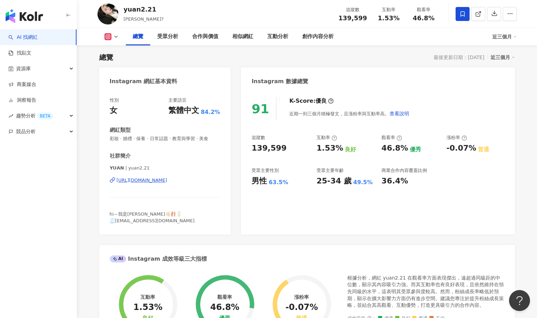
click at [33, 21] on img "button" at bounding box center [24, 16] width 37 height 14
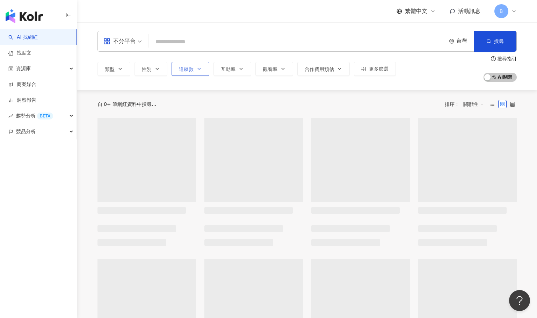
click at [195, 68] on button "追蹤數" at bounding box center [190, 69] width 38 height 14
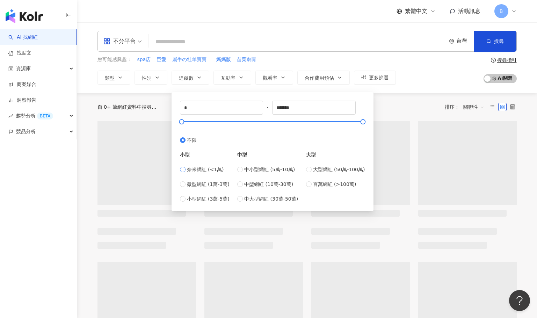
click at [204, 170] on span "奈米網紅 (<1萬)" at bounding box center [205, 169] width 37 height 8
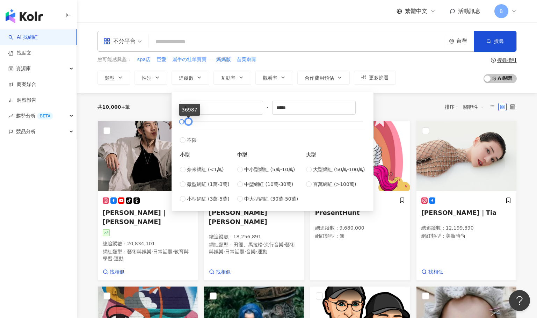
drag, startPoint x: 184, startPoint y: 121, endPoint x: 189, endPoint y: 123, distance: 5.2
click at [189, 123] on div at bounding box center [188, 122] width 4 height 4
drag, startPoint x: 278, startPoint y: 108, endPoint x: 257, endPoint y: 106, distance: 21.0
click at [258, 106] on div "* - ***** 不限 小型 奈米網紅 (<1萬) 微型網紅 (1萬-3萬) 小型網紅 (3萬-5萬) 中型 中小型網紅 (5萬-10萬) 中型網紅 (10…" at bounding box center [272, 152] width 185 height 102
type input "*****"
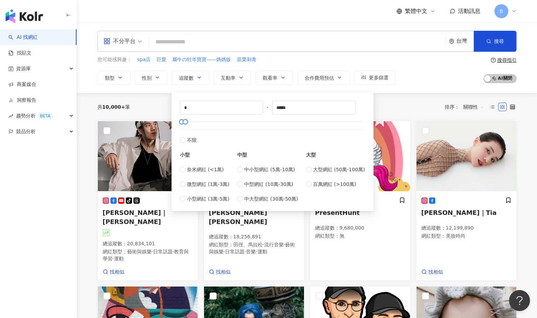
click at [272, 57] on div "您可能感興趣： spa店 巨愛 屬牛の牡羊寶寶——媽媽版 苗栗刺青" at bounding box center [246, 60] width 298 height 8
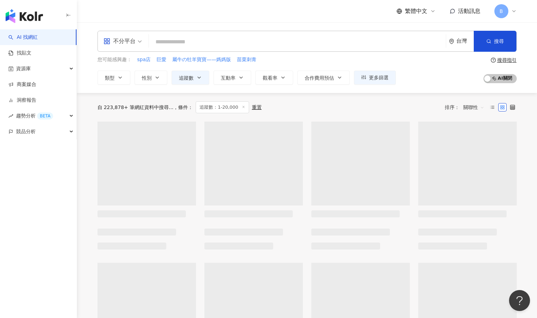
click at [207, 38] on input "search" at bounding box center [296, 41] width 291 height 13
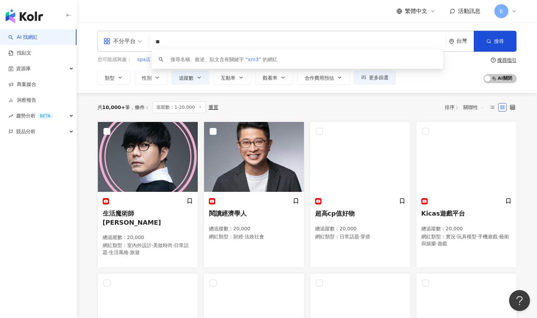
type input "*"
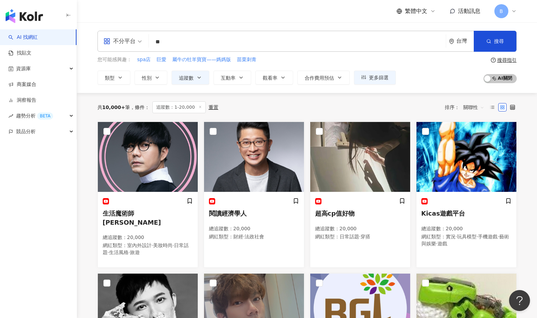
type input "*"
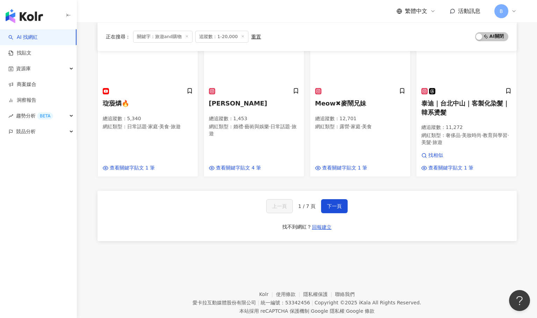
scroll to position [454, 0]
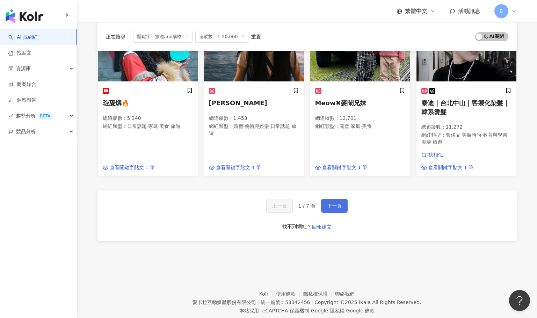
click at [334, 203] on span "下一頁" at bounding box center [334, 206] width 15 height 6
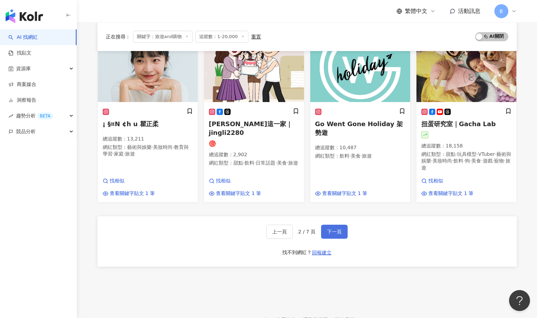
click at [327, 224] on button "下一頁" at bounding box center [334, 231] width 27 height 14
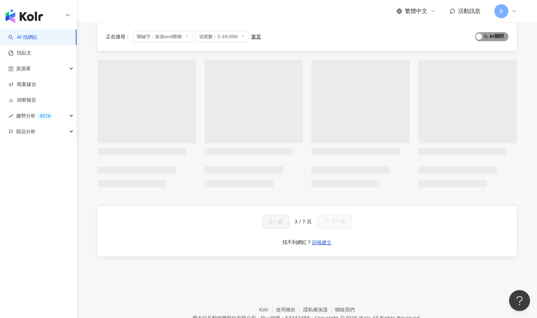
click at [482, 37] on span "AI 開啟 AI 關閉" at bounding box center [491, 36] width 33 height 9
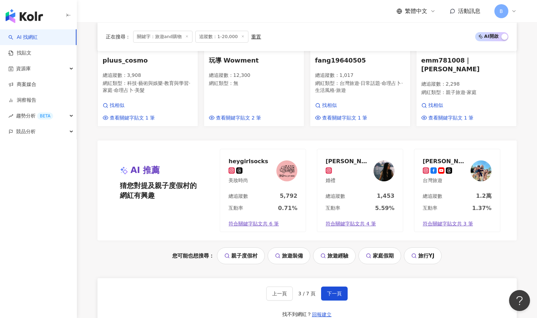
scroll to position [524, 0]
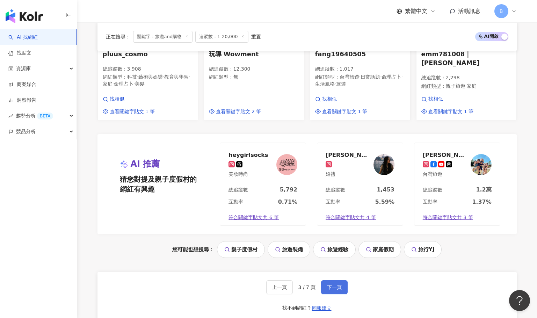
click at [338, 288] on button "下一頁" at bounding box center [334, 287] width 27 height 14
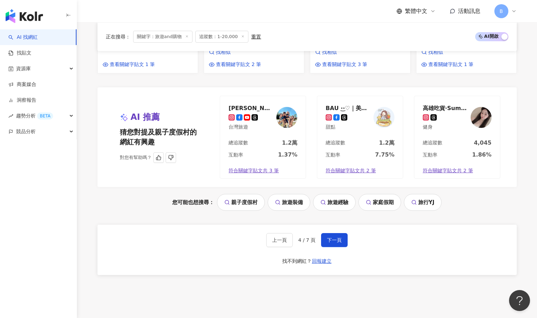
scroll to position [593, 0]
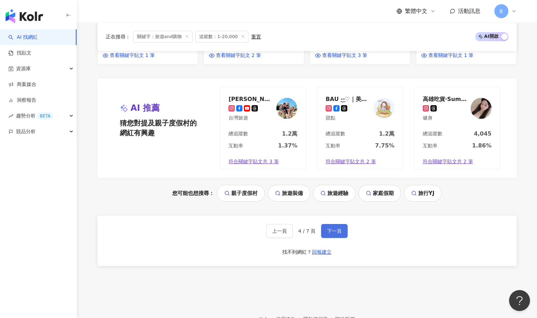
click at [340, 234] on span "下一頁" at bounding box center [334, 231] width 15 height 6
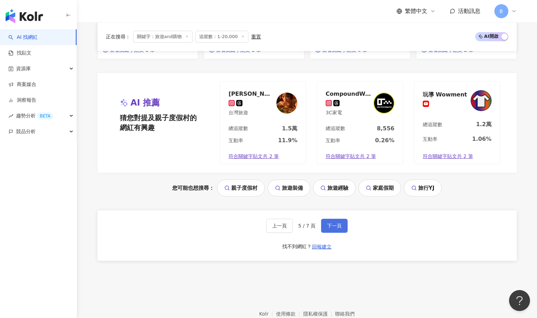
click at [327, 231] on button "下一頁" at bounding box center [334, 226] width 27 height 14
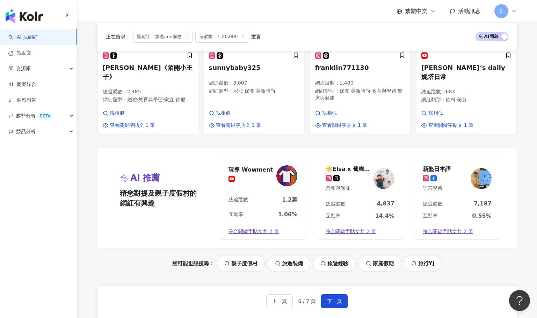
scroll to position [524, 0]
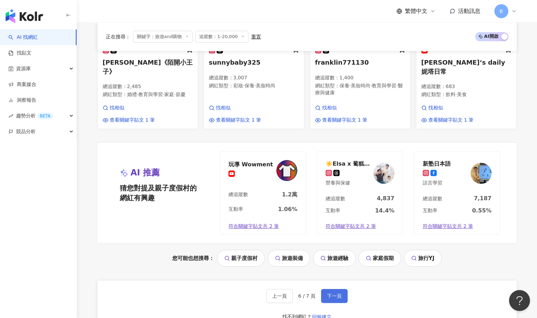
click at [341, 291] on button "下一頁" at bounding box center [334, 296] width 27 height 14
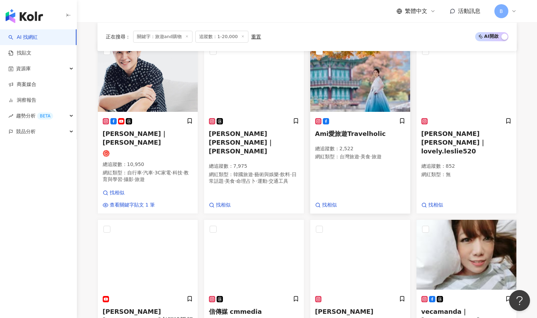
scroll to position [0, 0]
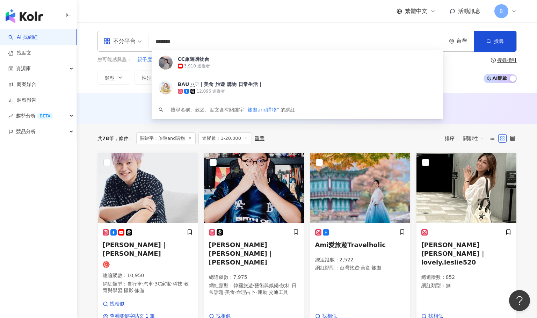
drag, startPoint x: 191, startPoint y: 44, endPoint x: 179, endPoint y: 42, distance: 11.7
click at [179, 42] on input "*******" at bounding box center [296, 41] width 291 height 13
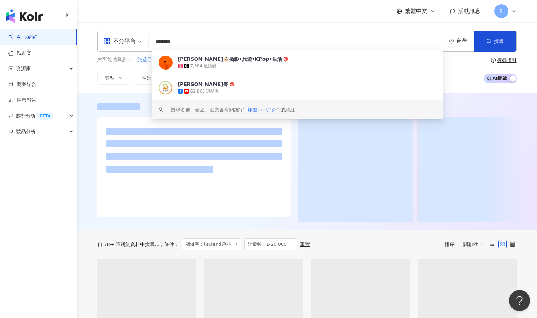
click at [293, 147] on div at bounding box center [306, 169] width 419 height 105
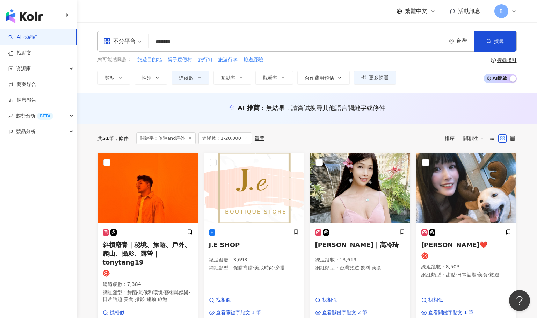
click at [193, 41] on input "*******" at bounding box center [296, 41] width 291 height 13
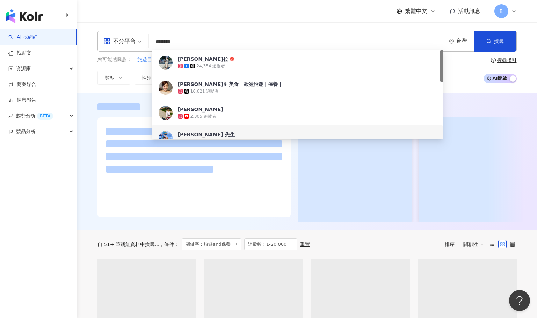
type input "*******"
click at [293, 177] on div at bounding box center [306, 169] width 419 height 105
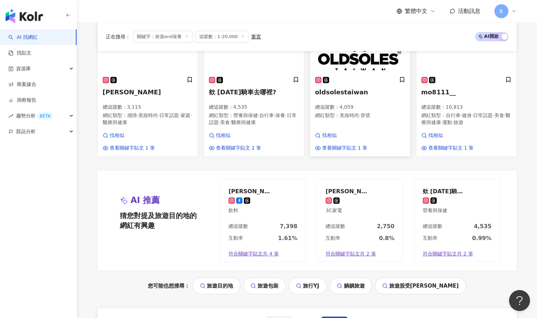
scroll to position [653, 0]
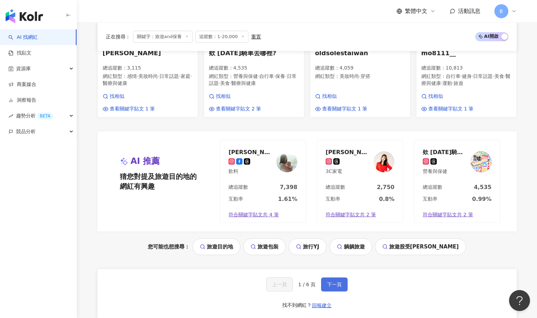
click at [334, 282] on span "下一頁" at bounding box center [334, 284] width 15 height 6
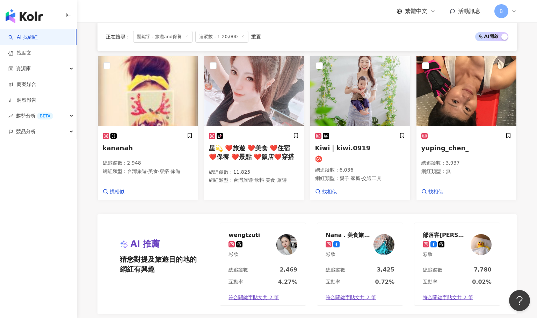
scroll to position [663, 0]
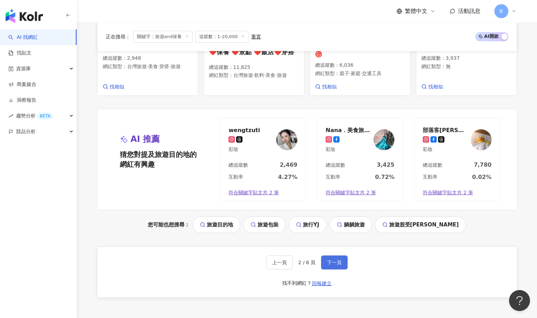
click at [330, 265] on span "下一頁" at bounding box center [334, 262] width 15 height 6
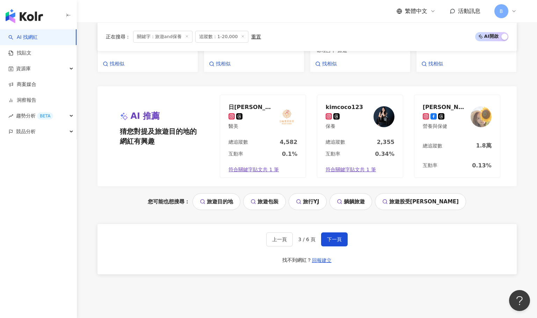
scroll to position [698, 0]
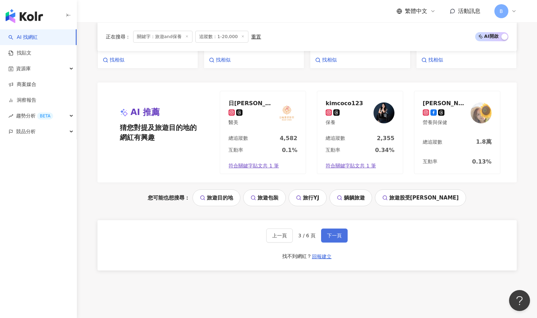
click at [328, 232] on span "下一頁" at bounding box center [334, 235] width 15 height 6
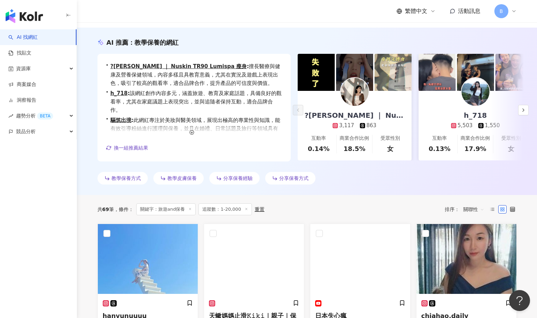
scroll to position [0, 0]
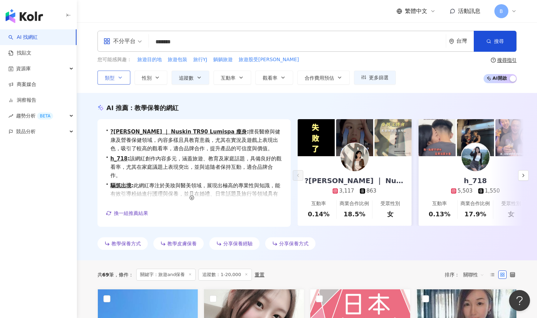
click at [120, 79] on icon "button" at bounding box center [120, 78] width 6 height 6
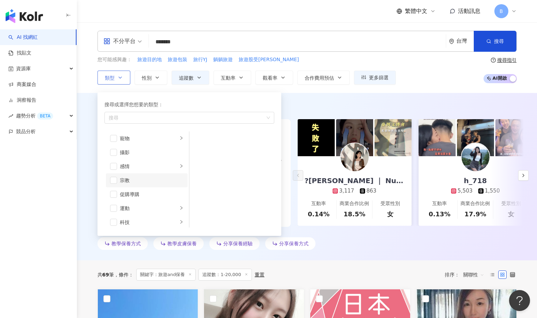
scroll to position [209, 0]
click at [117, 184] on span "button" at bounding box center [113, 181] width 7 height 7
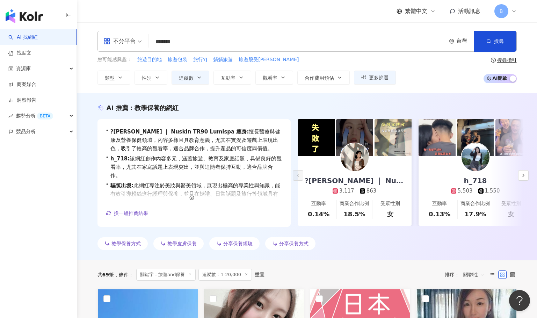
click at [337, 91] on div "不分平台 ******* 台灣 搜尋 3455946a-b1f9-45a9-81a6-25dd52f74e83 aa964c03-c22d-4de9-834a…" at bounding box center [307, 57] width 460 height 71
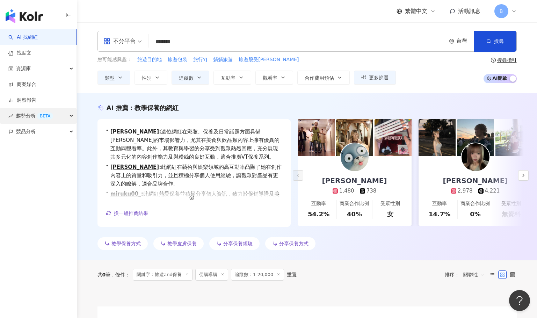
click at [68, 115] on div "趨勢分析 BETA" at bounding box center [38, 116] width 76 height 16
click at [526, 172] on button "button" at bounding box center [523, 175] width 10 height 10
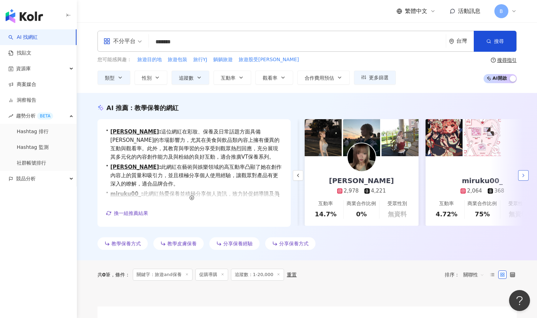
scroll to position [0, 121]
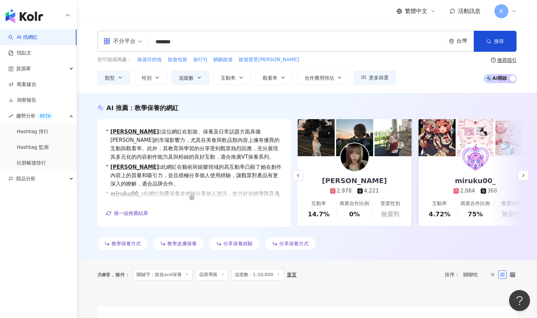
click at [347, 128] on img at bounding box center [354, 137] width 37 height 37
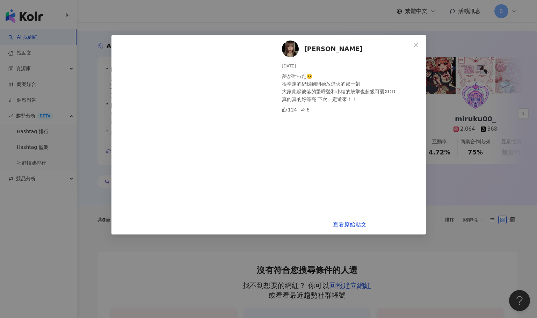
scroll to position [70, 0]
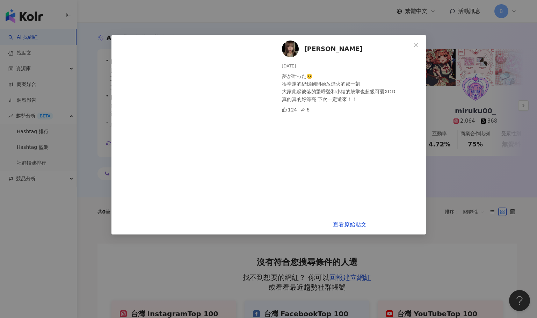
click at [288, 52] on img at bounding box center [290, 48] width 17 height 17
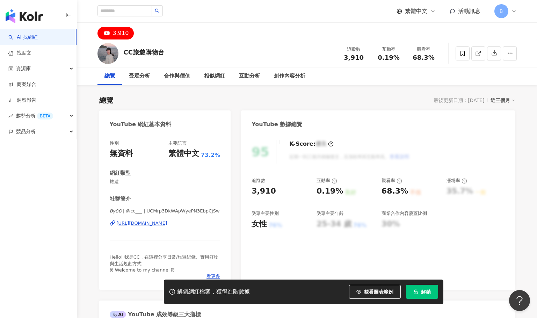
click at [165, 222] on div "[URL][DOMAIN_NAME]" at bounding box center [142, 223] width 51 height 6
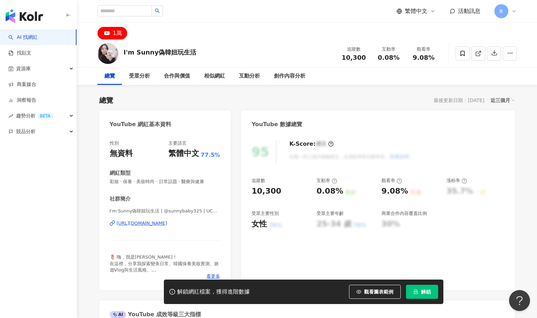
click at [161, 224] on div "[URL][DOMAIN_NAME]" at bounding box center [142, 223] width 51 height 6
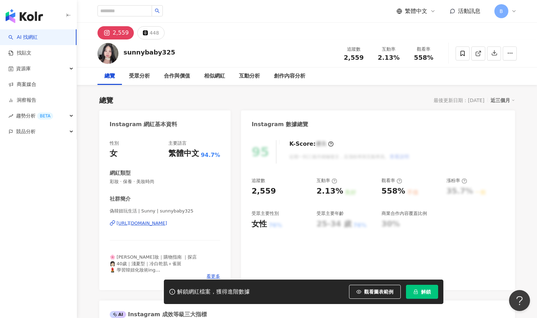
click at [145, 224] on div "https://www.instagram.com/sunnybaby325/" at bounding box center [142, 223] width 51 height 6
click at [301, 57] on div "sunnybaby325 追蹤數 2,559 互動率 2.13% 觀看率 558%" at bounding box center [306, 53] width 447 height 28
click at [463, 54] on icon at bounding box center [462, 53] width 6 height 6
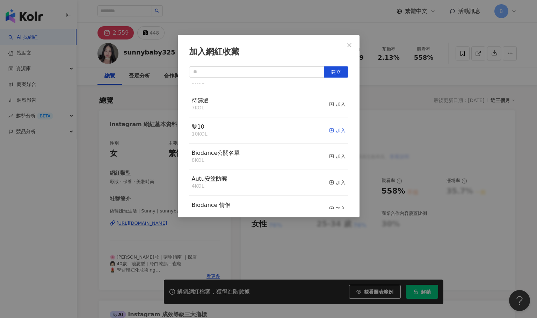
scroll to position [24, 0]
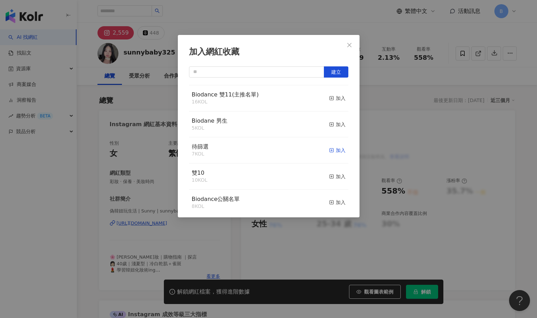
click at [329, 150] on icon "button" at bounding box center [331, 150] width 5 height 5
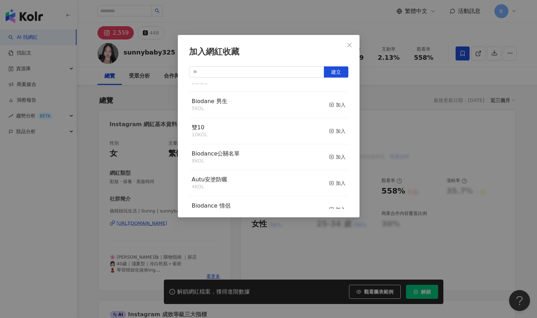
scroll to position [70, 0]
click at [215, 101] on span "Biodane 男生" at bounding box center [210, 100] width 36 height 7
click at [350, 45] on icon "close" at bounding box center [349, 45] width 6 height 6
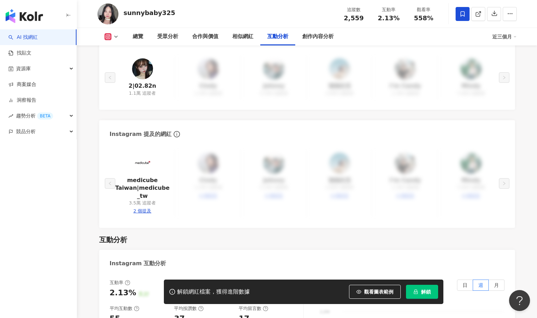
scroll to position [1152, 0]
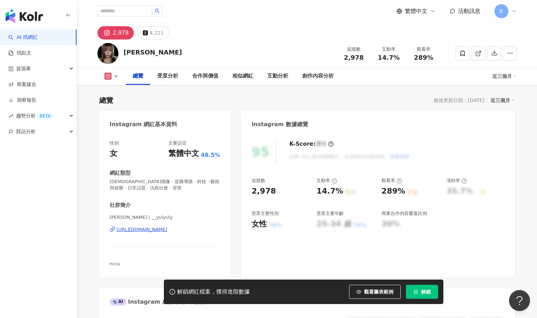
click at [167, 229] on div "https://www.instagram.com/__yulyuly/" at bounding box center [142, 229] width 51 height 6
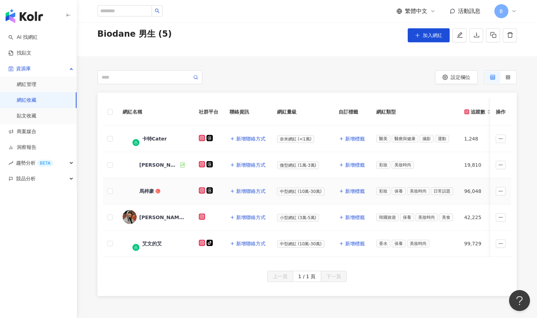
scroll to position [35, 0]
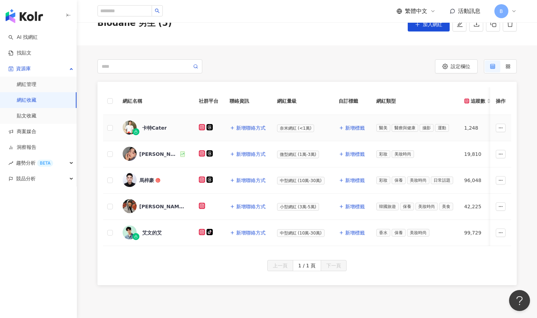
click at [160, 127] on div "卡特Cater" at bounding box center [154, 127] width 25 height 7
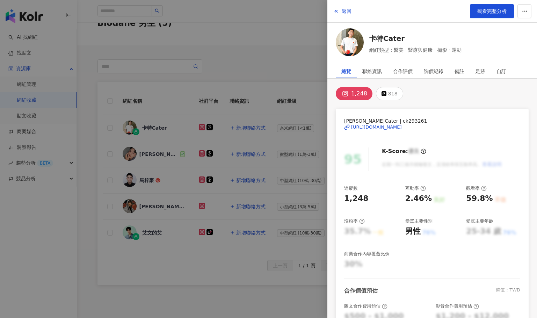
click at [379, 125] on div "[URL][DOMAIN_NAME]" at bounding box center [376, 127] width 51 height 6
click at [298, 65] on div at bounding box center [268, 159] width 537 height 318
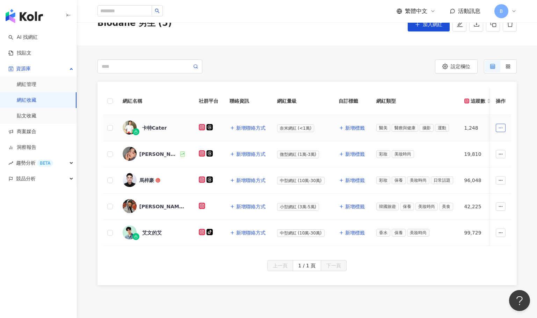
click at [498, 130] on icon "button" at bounding box center [500, 127] width 5 height 5
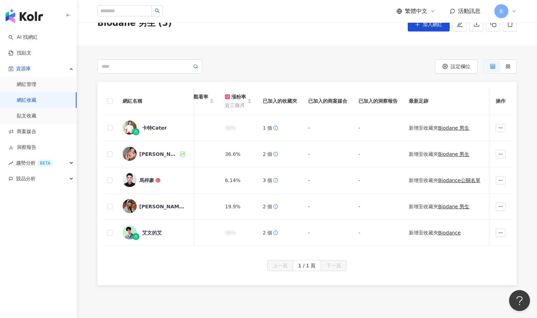
scroll to position [0, 567]
click at [497, 124] on button "button" at bounding box center [500, 128] width 10 height 8
click at [499, 202] on span "移出網紅收藏" at bounding box center [484, 204] width 29 height 6
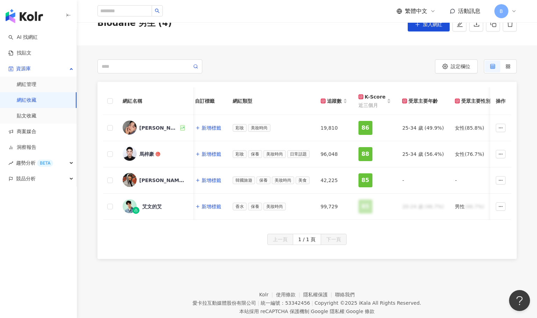
scroll to position [0, 0]
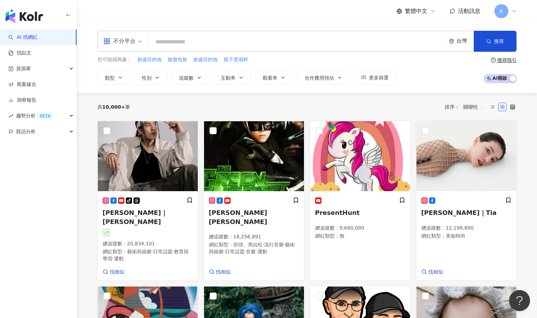
click at [126, 41] on div "不分平台" at bounding box center [119, 41] width 32 height 11
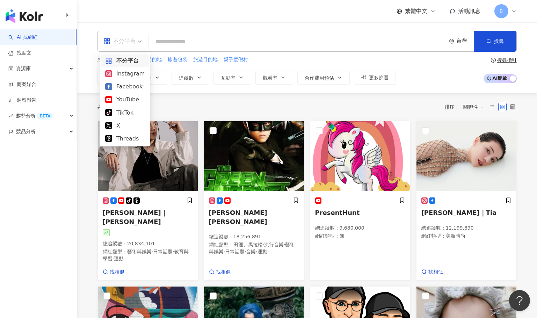
click at [165, 36] on input "search" at bounding box center [296, 41] width 291 height 13
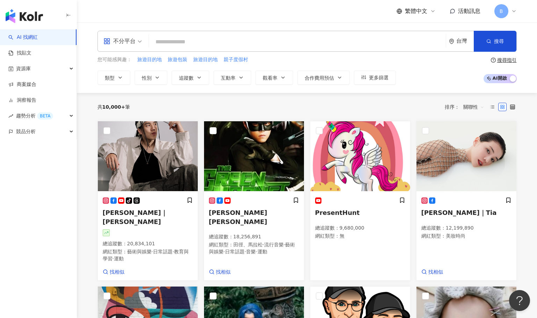
click at [176, 43] on input "search" at bounding box center [296, 41] width 291 height 13
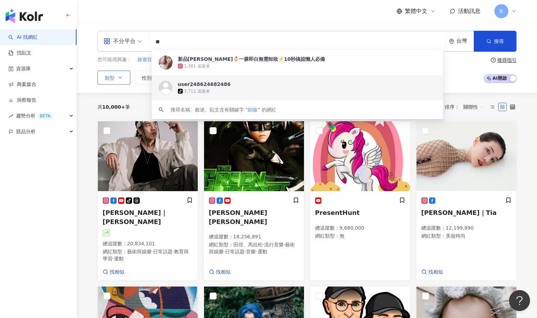
type input "**"
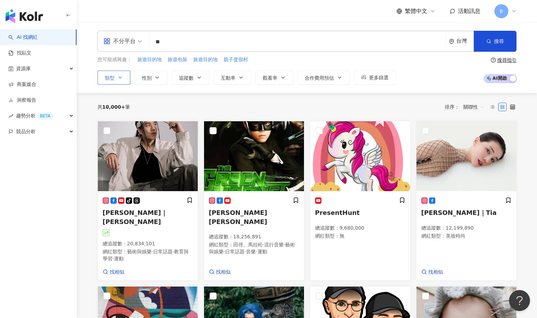
click at [125, 77] on button "類型" at bounding box center [113, 78] width 33 height 14
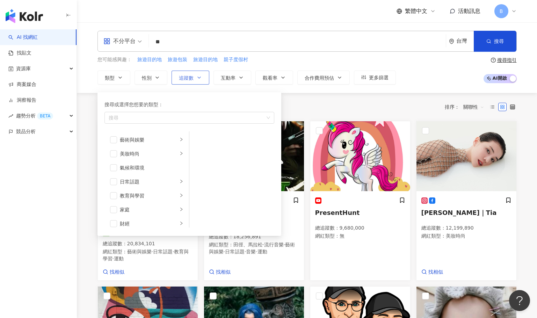
click at [204, 76] on button "追蹤數" at bounding box center [190, 78] width 38 height 14
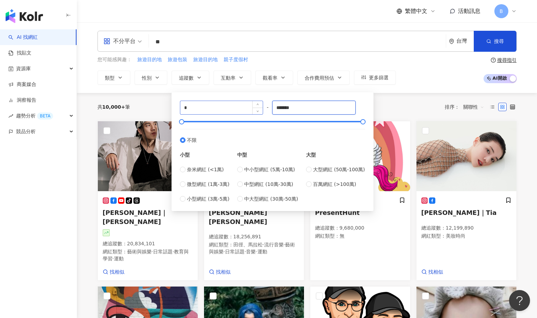
drag, startPoint x: 313, startPoint y: 110, endPoint x: 228, endPoint y: 109, distance: 85.2
click at [228, 109] on div "* - ******* 不限 小型 奈米網紅 (<1萬) 微型網紅 (1萬-3萬) 小型網紅 (3萬-5萬) 中型 中小型網紅 (5萬-10萬) 中型網紅 (…" at bounding box center [272, 152] width 185 height 102
type input "*****"
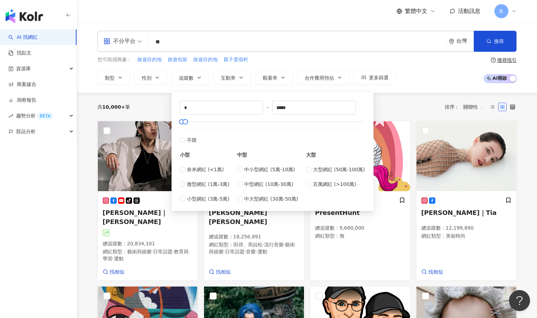
click at [336, 89] on div "* - ***** 不限 小型 奈米網紅 (<1萬) 微型網紅 (1萬-3萬) 小型網紅 (3萬-5萬) 中型 中小型網紅 (5萬-10萬) 中型網紅 (10…" at bounding box center [272, 150] width 202 height 122
click at [490, 46] on button "搜尋" at bounding box center [494, 41] width 43 height 21
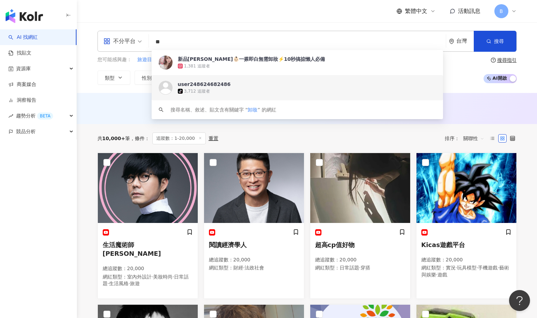
drag, startPoint x: 164, startPoint y: 39, endPoint x: 151, endPoint y: 38, distance: 13.0
click at [151, 38] on input "**" at bounding box center [296, 41] width 291 height 13
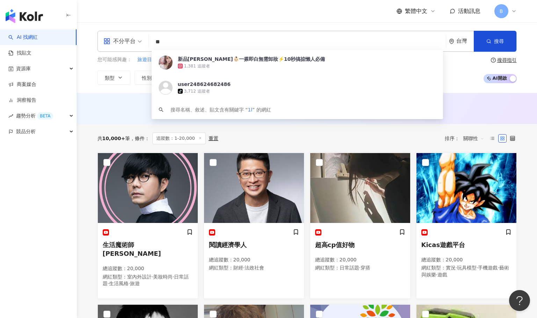
type input "*"
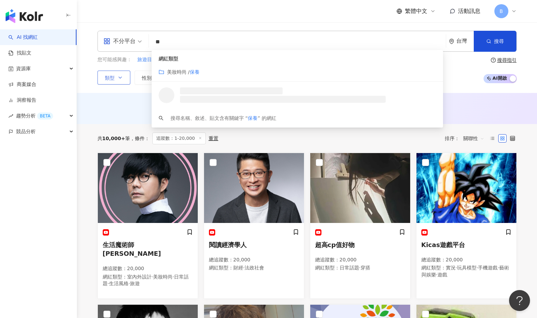
click at [111, 78] on span "類型" at bounding box center [110, 78] width 10 height 6
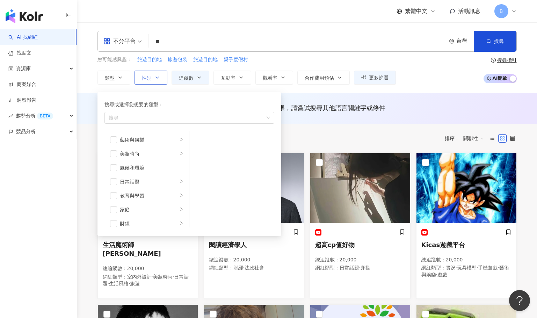
click at [147, 76] on span "性別" at bounding box center [147, 78] width 10 height 6
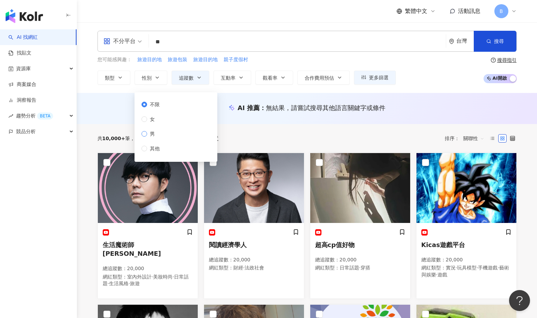
click at [150, 135] on span "男" at bounding box center [152, 134] width 10 height 8
click at [501, 40] on span "搜尋" at bounding box center [499, 41] width 10 height 6
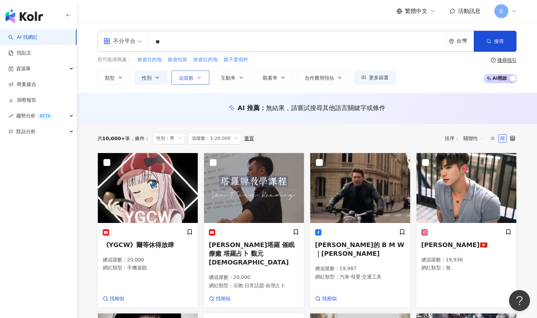
click at [195, 79] on button "追蹤數" at bounding box center [190, 78] width 38 height 14
click at [133, 103] on div "AI 推薦 ： 無結果，請嘗試搜尋其他語言關鍵字或條件" at bounding box center [307, 108] width 460 height 31
click at [185, 41] on input "**" at bounding box center [296, 41] width 291 height 13
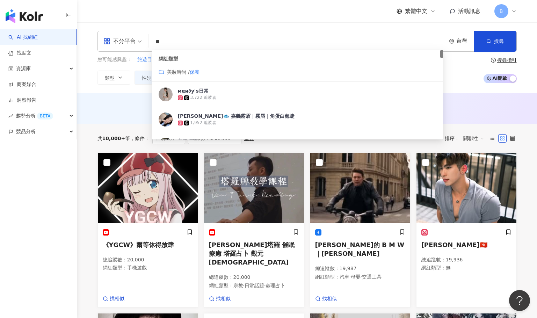
click at [198, 71] on mark "保養" at bounding box center [195, 72] width 10 height 6
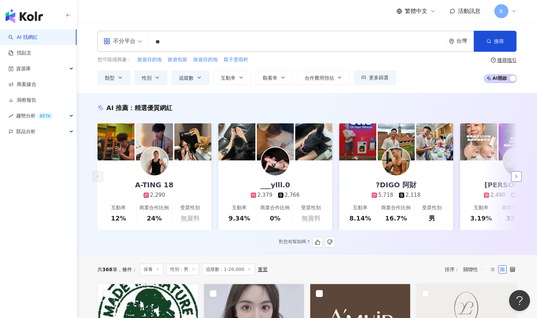
click at [516, 178] on icon "button" at bounding box center [516, 176] width 6 height 6
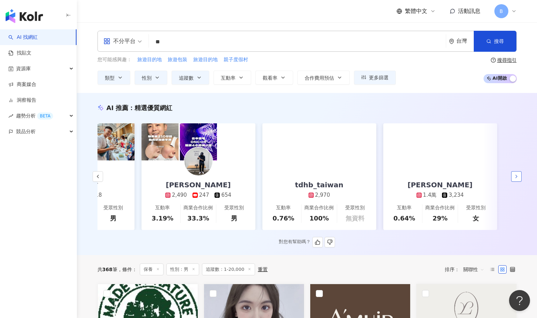
scroll to position [0, 320]
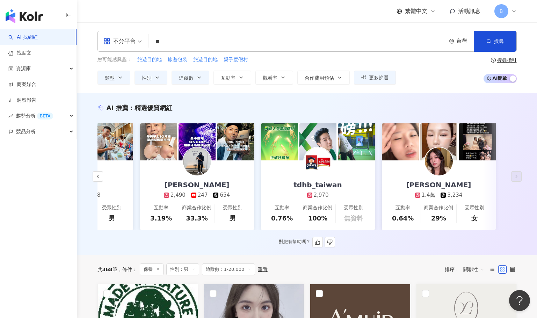
click at [420, 133] on img at bounding box center [438, 141] width 37 height 37
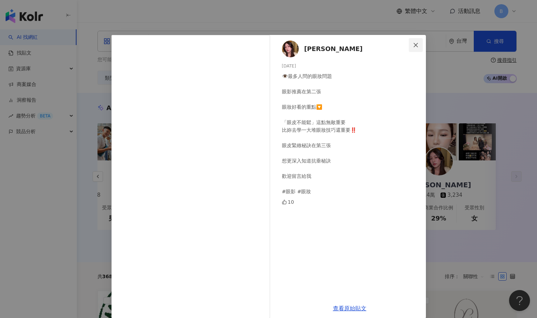
click at [416, 43] on span "Close" at bounding box center [415, 45] width 14 height 6
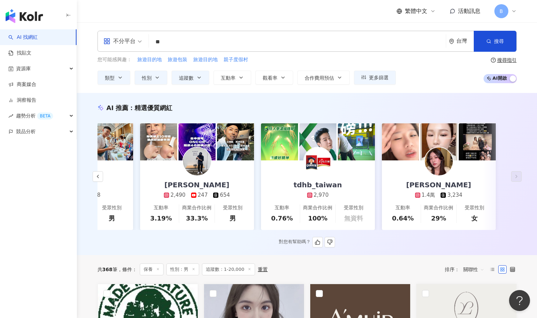
click at [437, 189] on div "[PERSON_NAME]" at bounding box center [438, 185] width 79 height 10
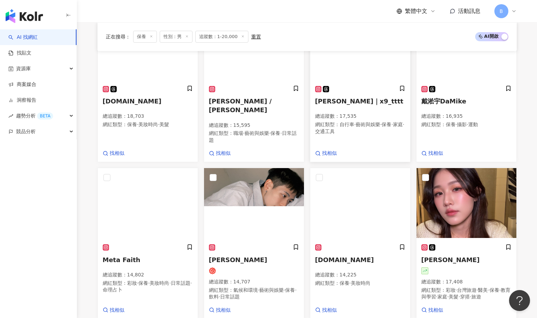
scroll to position [489, 0]
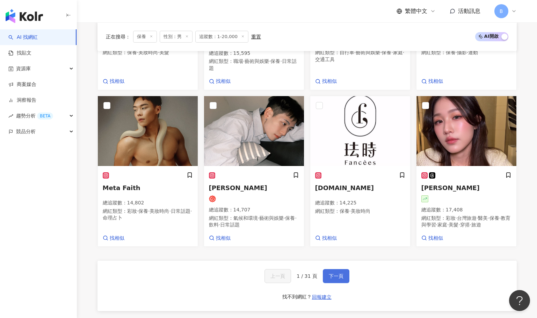
click at [332, 274] on button "下一頁" at bounding box center [336, 276] width 27 height 14
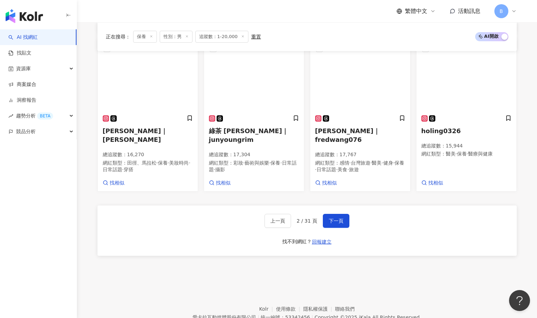
scroll to position [559, 0]
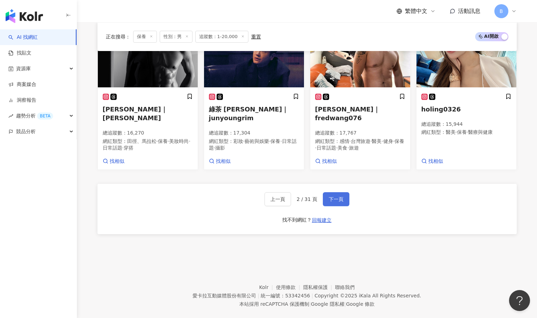
click at [334, 199] on span "下一頁" at bounding box center [335, 199] width 15 height 6
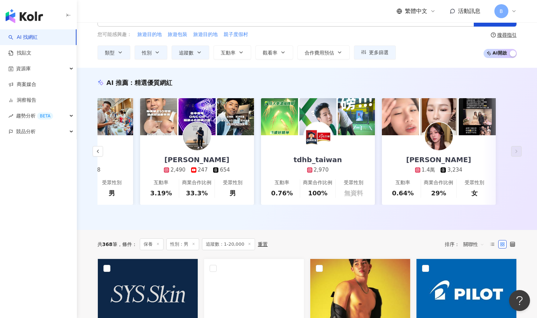
scroll to position [14, 0]
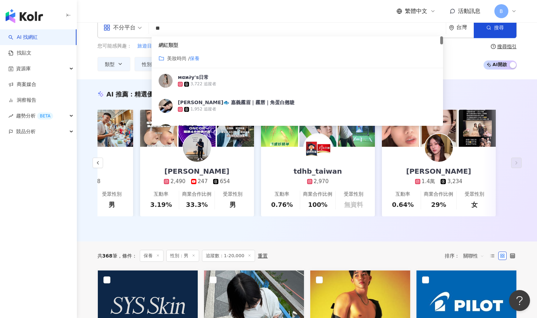
click at [154, 28] on input "**" at bounding box center [296, 28] width 291 height 13
paste input "****"
type input "******"
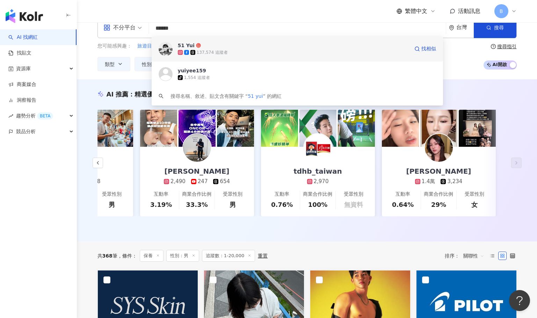
click at [232, 46] on span "51 Yui" at bounding box center [293, 45] width 231 height 7
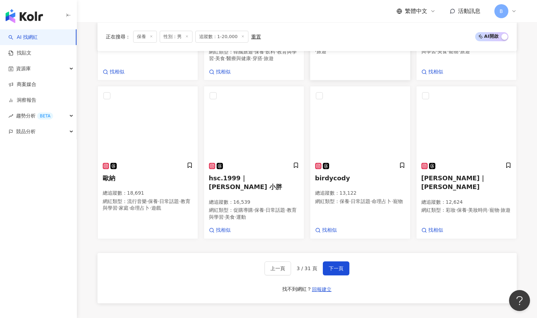
scroll to position [586, 0]
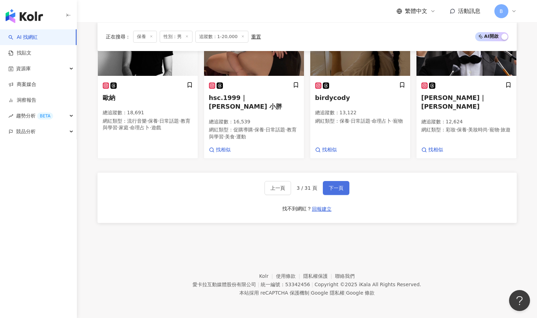
click at [329, 185] on span "下一頁" at bounding box center [335, 188] width 15 height 6
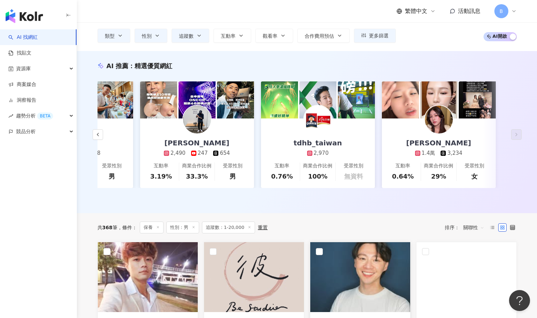
scroll to position [0, 0]
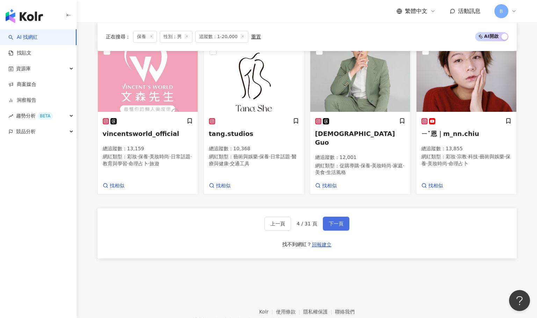
click at [332, 221] on span "下一頁" at bounding box center [335, 224] width 15 height 6
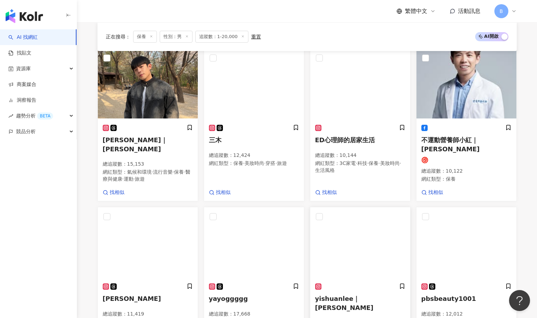
scroll to position [201, 0]
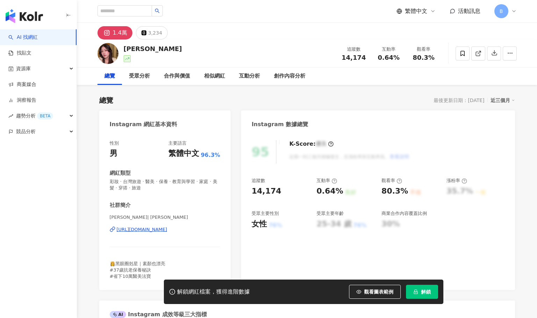
click at [167, 229] on div "https://www.instagram.com/emily_haircare/" at bounding box center [142, 229] width 51 height 6
click at [288, 50] on div "emily_haircare 追蹤數 14,174 互動率 0.64% 觀看率 80.3%" at bounding box center [306, 53] width 447 height 28
click at [218, 74] on div "相似網紅" at bounding box center [214, 76] width 21 height 8
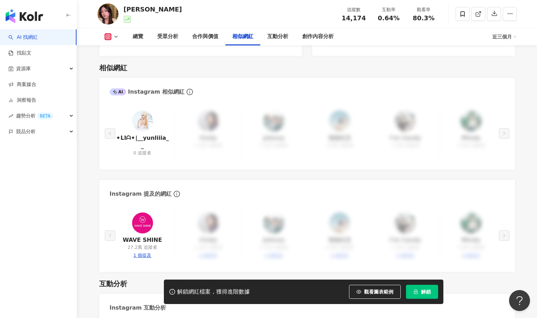
click at [140, 113] on img at bounding box center [142, 120] width 21 height 21
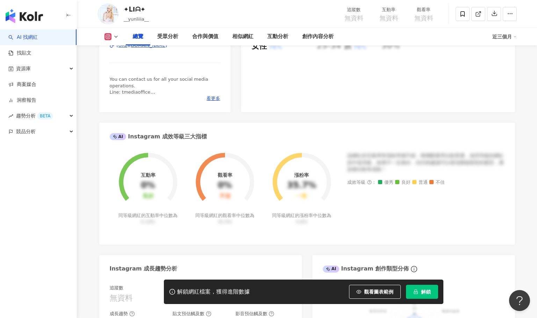
scroll to position [140, 0]
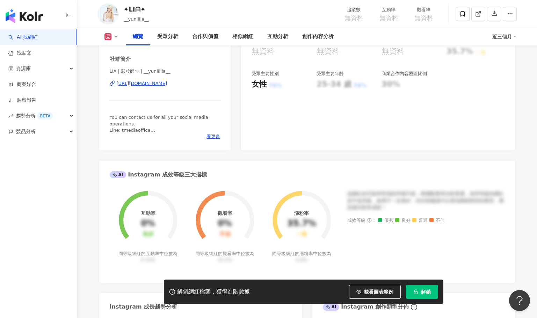
click at [167, 84] on div "[URL][DOMAIN_NAME]" at bounding box center [142, 83] width 51 height 6
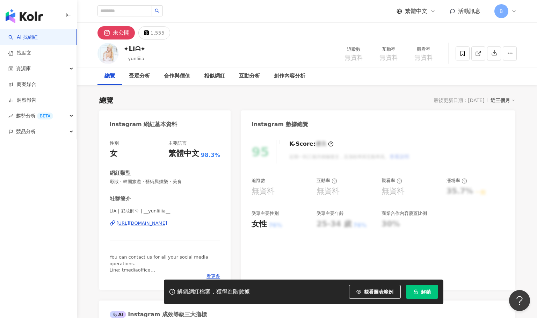
click at [290, 42] on div "✦ᒪIᗩ✦ __yunliiia__ 追蹤數 無資料 互動率 無資料 觀看率 無資料" at bounding box center [306, 53] width 447 height 28
click at [456, 55] on span at bounding box center [462, 53] width 14 height 14
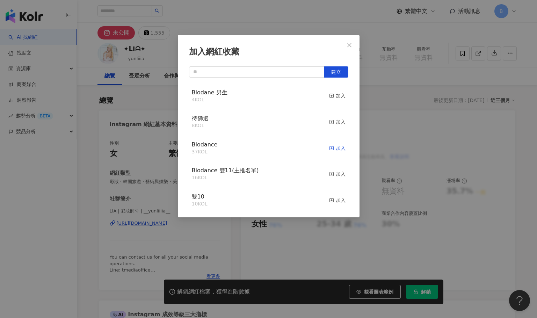
click at [329, 146] on icon "button" at bounding box center [331, 148] width 5 height 5
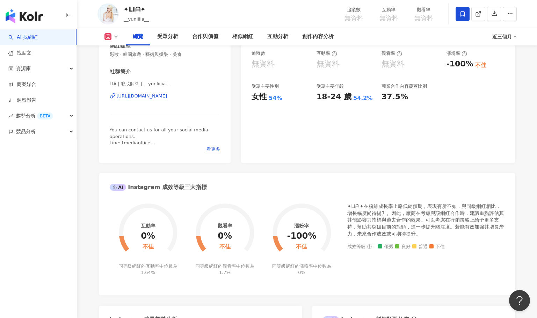
scroll to position [140, 0]
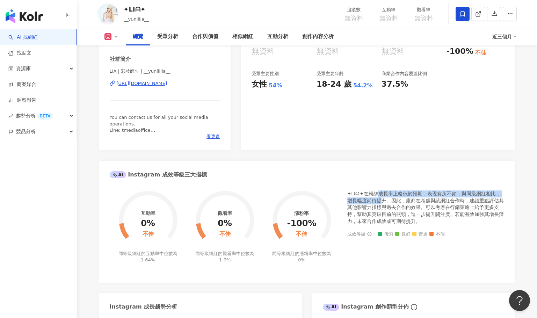
drag, startPoint x: 376, startPoint y: 193, endPoint x: 379, endPoint y: 199, distance: 6.6
click at [379, 199] on div "✦ᒪIᗩ✦在粉絲成長率上略低於預期，表現有所不如，與同級網紅相比，增長幅度尚待提升。因此，廠商在考慮與該網紅合作時，建議重點評估其其他影響力指標與過去合作的效…" at bounding box center [425, 207] width 157 height 34
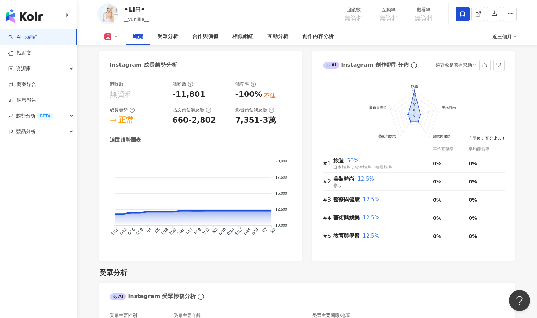
scroll to position [384, 0]
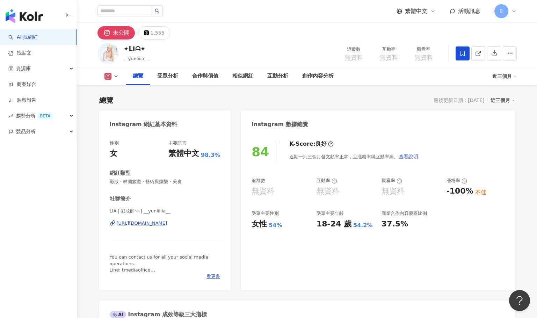
click at [232, 47] on div "✦ᒪIᗩ✦ __yunliiia__ 追蹤數 無資料 互動率 無資料 觀看率 無資料" at bounding box center [306, 53] width 447 height 28
click at [138, 11] on input "search" at bounding box center [124, 10] width 54 height 11
type input "*"
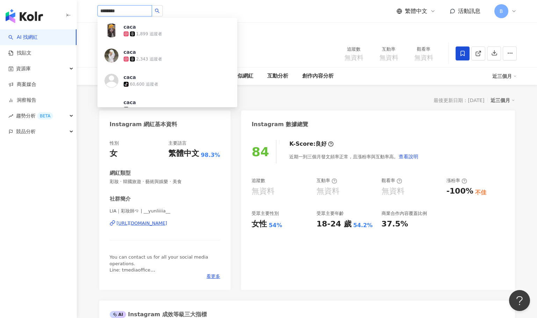
type input "*********"
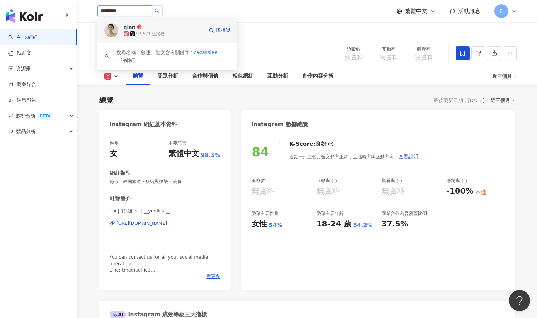
click at [155, 23] on span "qian" at bounding box center [146, 26] width 45 height 7
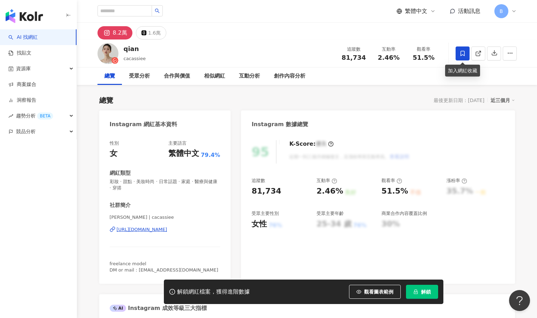
click at [460, 56] on icon at bounding box center [462, 53] width 6 height 6
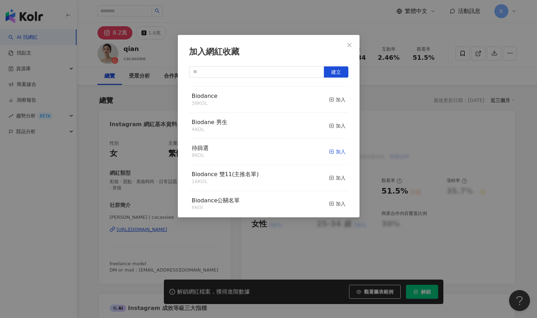
scroll to position [70, 0]
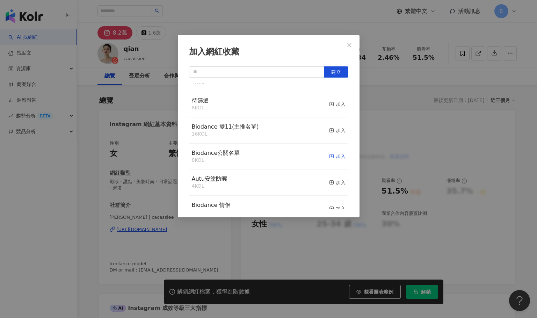
click at [330, 158] on div "加入" at bounding box center [337, 156] width 16 height 8
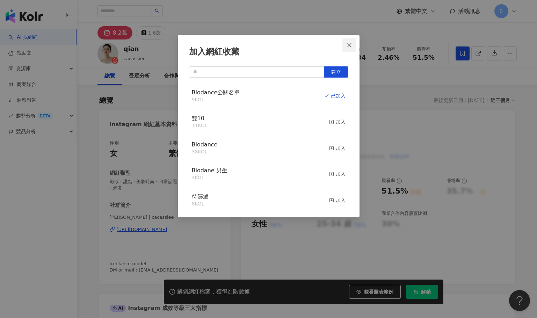
click at [349, 46] on icon "close" at bounding box center [349, 45] width 6 height 6
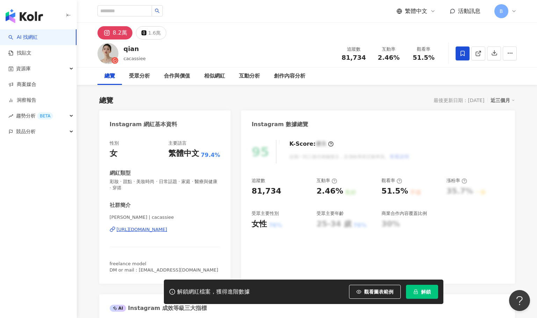
click at [256, 53] on div "qian cacassiee 追蹤數 81,734 互動率 2.46% 觀看率 51.5%" at bounding box center [306, 53] width 447 height 28
click at [56, 68] on div "資源庫" at bounding box center [38, 69] width 76 height 16
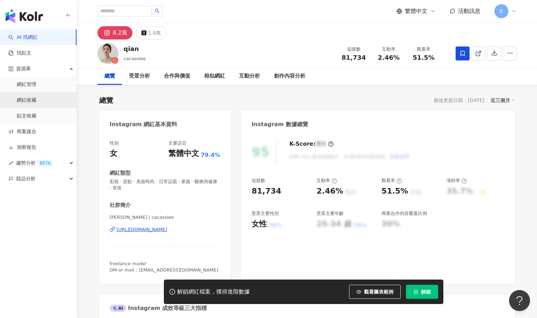
click at [36, 100] on link "網紅收藏" at bounding box center [27, 100] width 20 height 7
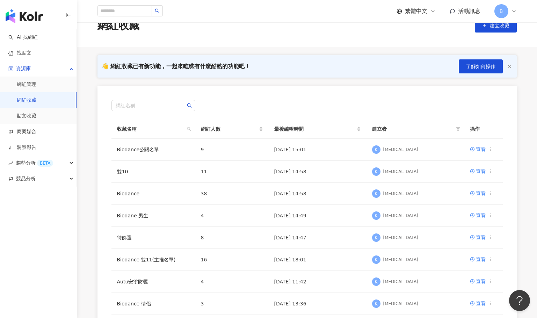
scroll to position [35, 0]
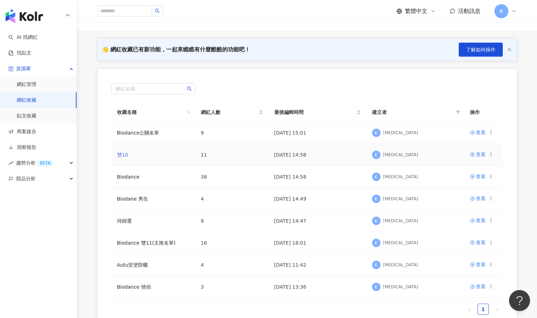
click at [126, 156] on link "雙10" at bounding box center [122, 155] width 11 height 6
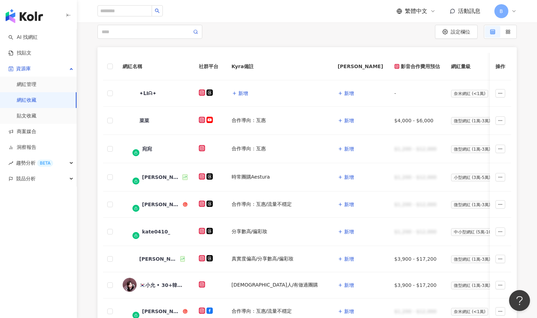
scroll to position [70, 0]
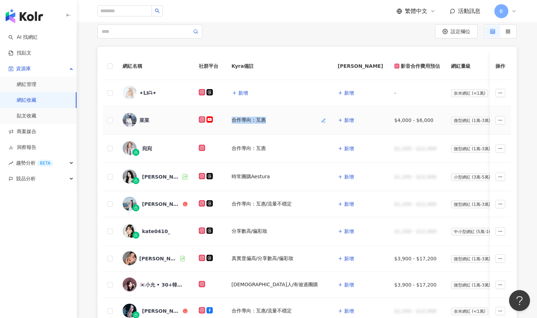
drag, startPoint x: 279, startPoint y: 120, endPoint x: 233, endPoint y: 119, distance: 45.4
click at [233, 119] on div "合作導向：互惠" at bounding box center [278, 120] width 95 height 7
copy div "合作導向：互惠"
click at [247, 93] on span "新增" at bounding box center [243, 93] width 10 height 6
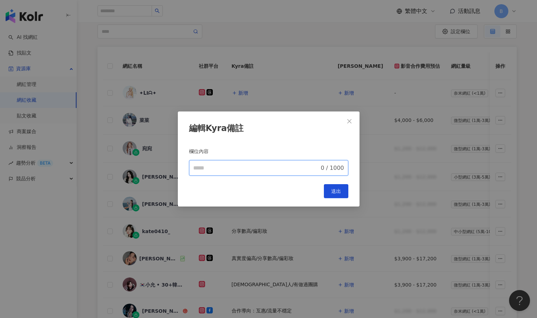
click at [251, 165] on input "欄位內容" at bounding box center [256, 168] width 126 height 8
paste input "*******"
type input "*******"
click at [333, 190] on span "送出" at bounding box center [336, 191] width 10 height 6
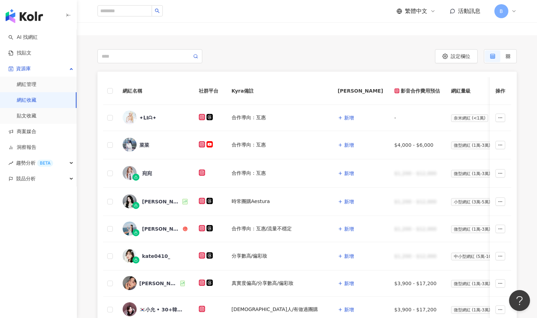
scroll to position [35, 0]
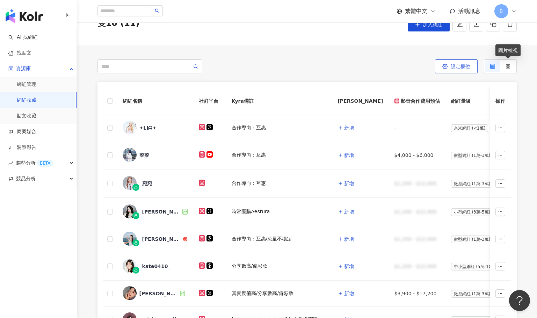
click at [466, 66] on span "設定欄位" at bounding box center [460, 67] width 20 height 6
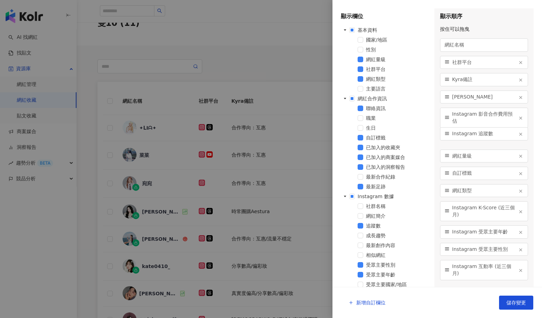
drag, startPoint x: 445, startPoint y: 189, endPoint x: 449, endPoint y: 133, distance: 56.6
click at [449, 133] on icon at bounding box center [446, 133] width 5 height 5
drag, startPoint x: 447, startPoint y: 155, endPoint x: 450, endPoint y: 198, distance: 42.3
drag, startPoint x: 447, startPoint y: 187, endPoint x: 449, endPoint y: 152, distance: 34.6
click at [449, 154] on div "網紅量級" at bounding box center [484, 160] width 88 height 13
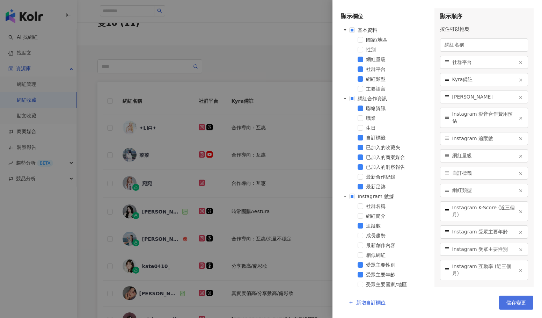
click at [520, 297] on button "儲存變更" at bounding box center [516, 302] width 34 height 14
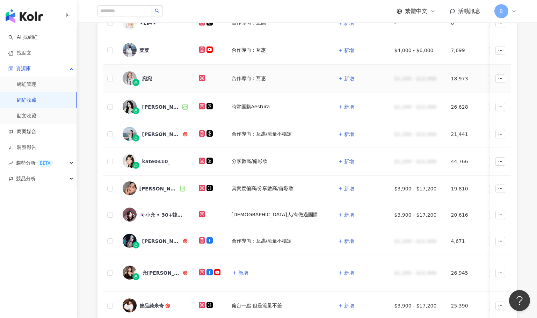
scroll to position [105, 0]
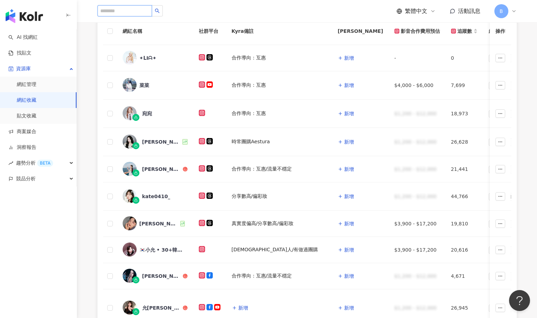
click at [119, 5] on input "search" at bounding box center [124, 10] width 54 height 11
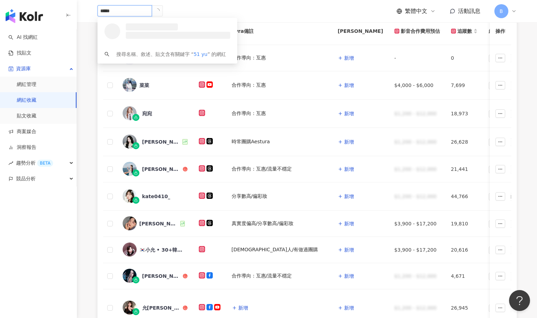
type input "******"
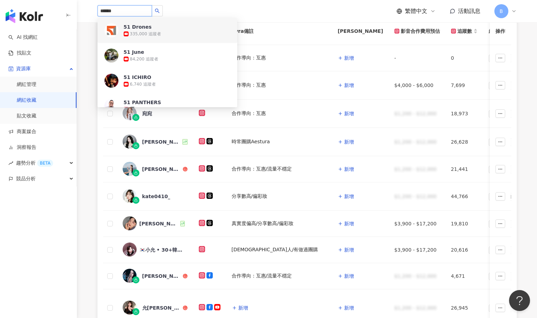
drag, startPoint x: 126, startPoint y: 7, endPoint x: 90, endPoint y: 11, distance: 36.2
click at [90, 11] on div "****** 51 Drones 335,000 追蹤者 51 June 84,200 追蹤者 51 ICHIRO 6,740 追蹤者 51 PANTHERS…" at bounding box center [306, 11] width 447 height 22
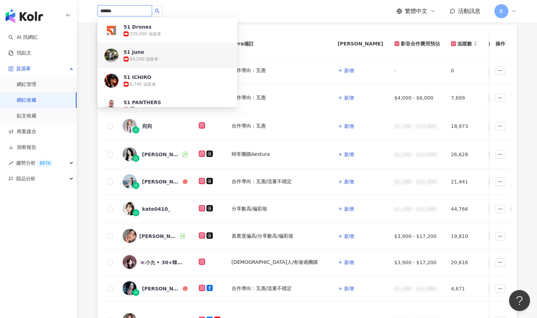
scroll to position [70, 0]
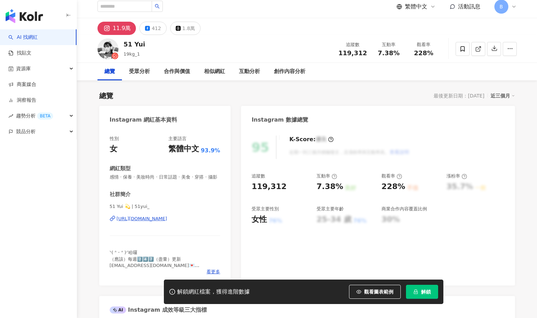
scroll to position [35, 0]
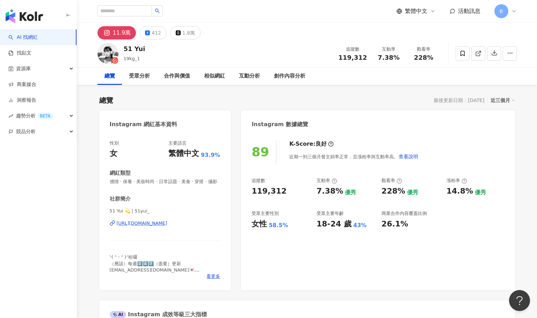
click at [461, 52] on icon at bounding box center [462, 53] width 6 height 6
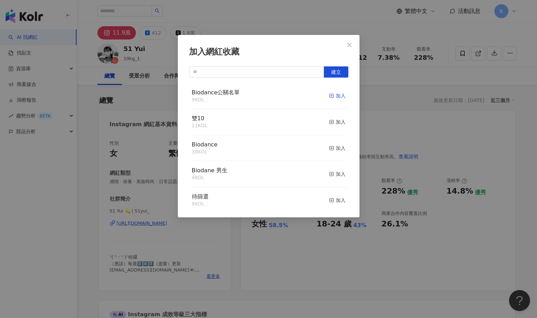
click at [330, 97] on div "加入" at bounding box center [337, 96] width 16 height 8
click at [332, 149] on div "加入" at bounding box center [337, 148] width 16 height 8
click at [331, 72] on span "建立" at bounding box center [336, 72] width 10 height 6
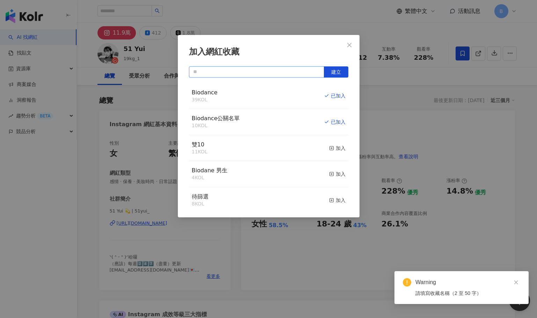
click at [204, 72] on input "text" at bounding box center [256, 71] width 135 height 11
type input "*"
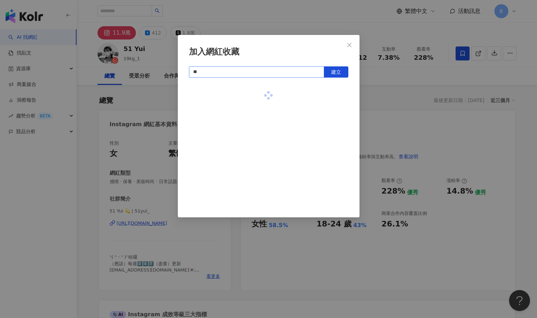
type input "***"
click at [339, 69] on span "建立" at bounding box center [336, 72] width 10 height 6
drag, startPoint x: 287, startPoint y: 72, endPoint x: 177, endPoint y: 69, distance: 110.0
click at [178, 69] on div "加入網紅收藏 *** 建立 雙12 1 KOL 已加入" at bounding box center [269, 126] width 182 height 182
click at [350, 44] on icon "close" at bounding box center [349, 45] width 6 height 6
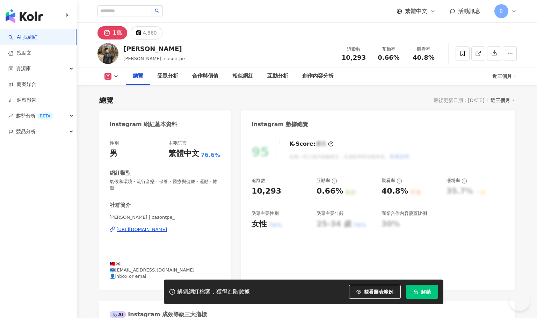
scroll to position [35, 0]
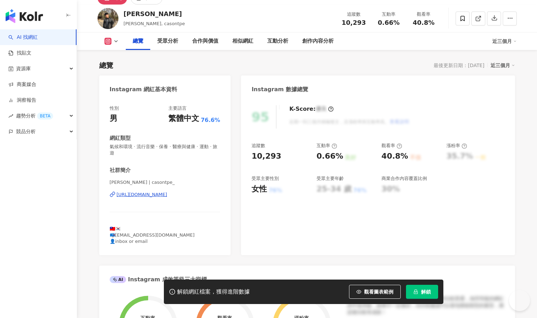
click at [167, 195] on div "[URL][DOMAIN_NAME]" at bounding box center [142, 194] width 51 height 6
click at [275, 70] on div "總覽 最後更新日期：[DATE] 近三個月" at bounding box center [306, 65] width 415 height 10
click at [461, 20] on icon at bounding box center [462, 18] width 6 height 6
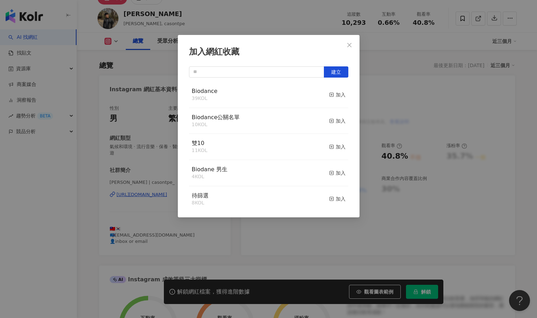
scroll to position [35, 0]
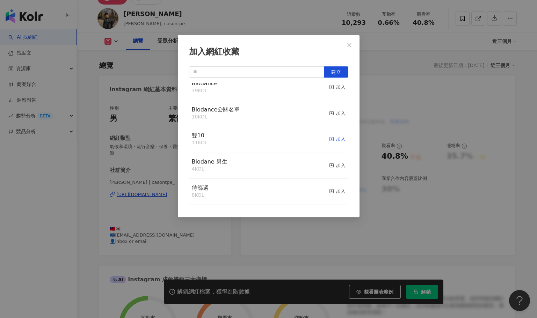
click at [331, 138] on div "加入" at bounding box center [337, 139] width 16 height 8
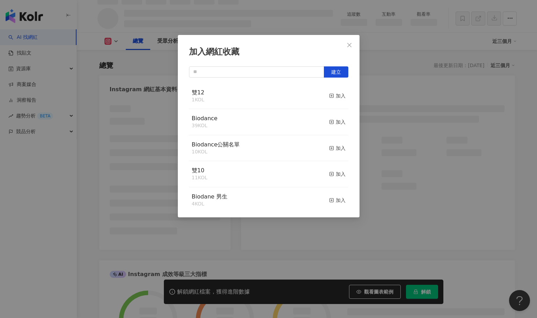
scroll to position [43, 0]
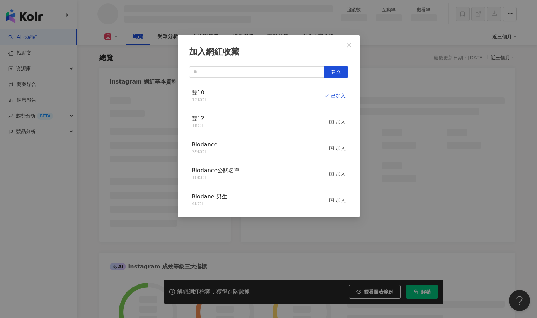
click at [349, 46] on icon "close" at bounding box center [349, 45] width 6 height 6
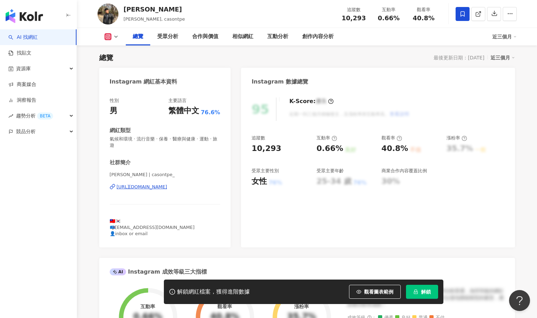
scroll to position [35, 0]
